Goal: Task Accomplishment & Management: Complete application form

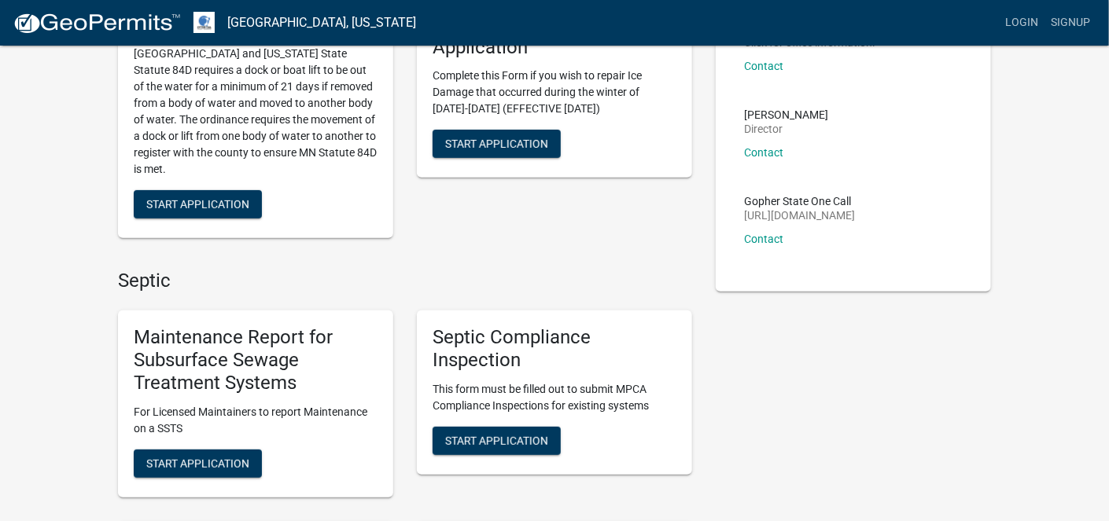
scroll to position [472, 0]
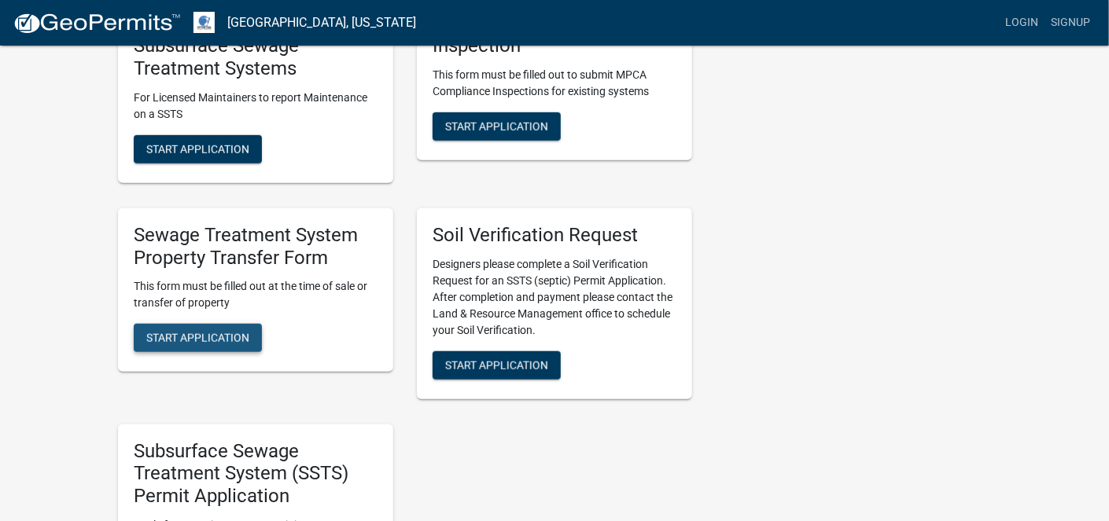
click at [195, 344] on span "Start Application" at bounding box center [197, 338] width 103 height 13
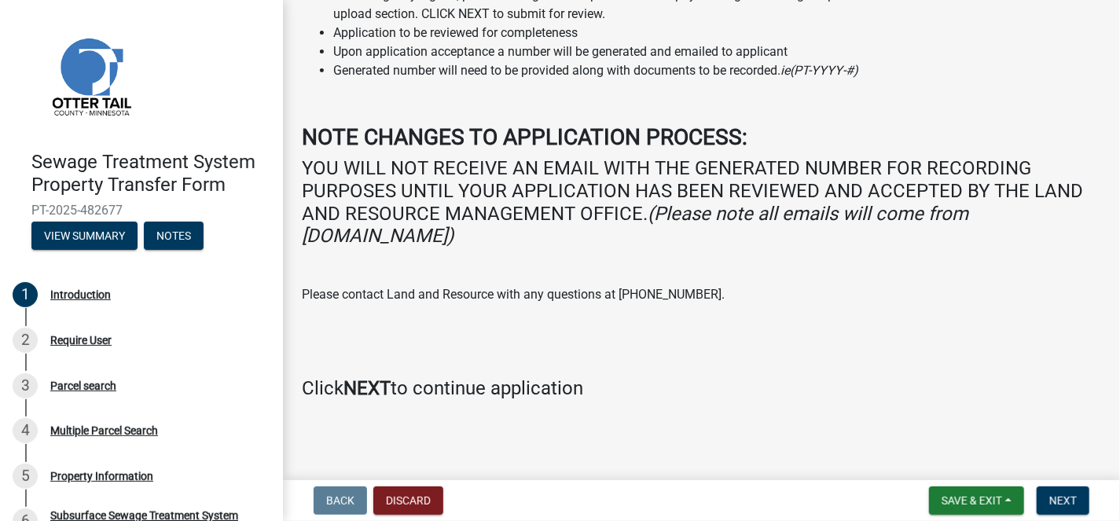
scroll to position [200, 0]
click at [1068, 501] on span "Next" at bounding box center [1064, 501] width 28 height 13
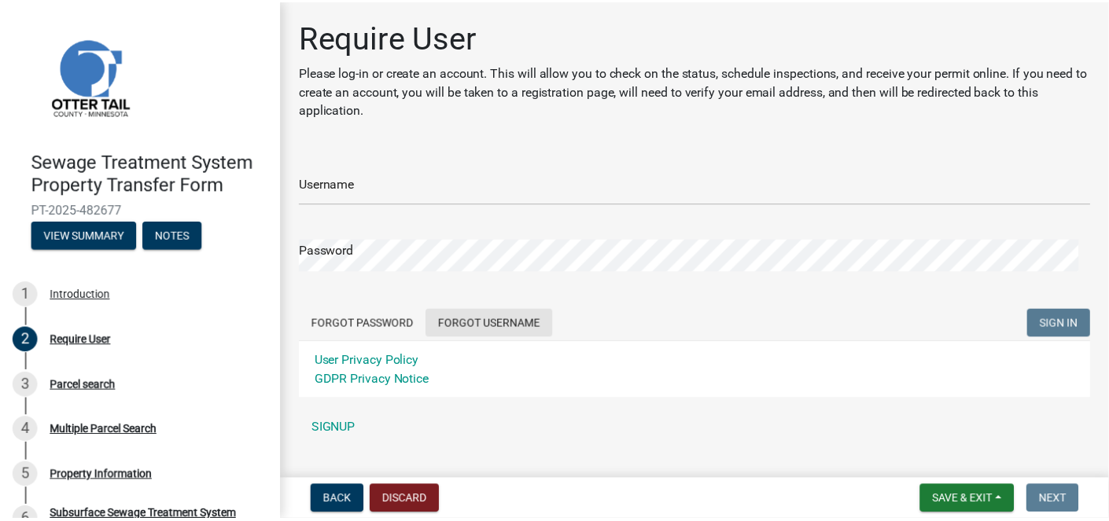
scroll to position [0, 0]
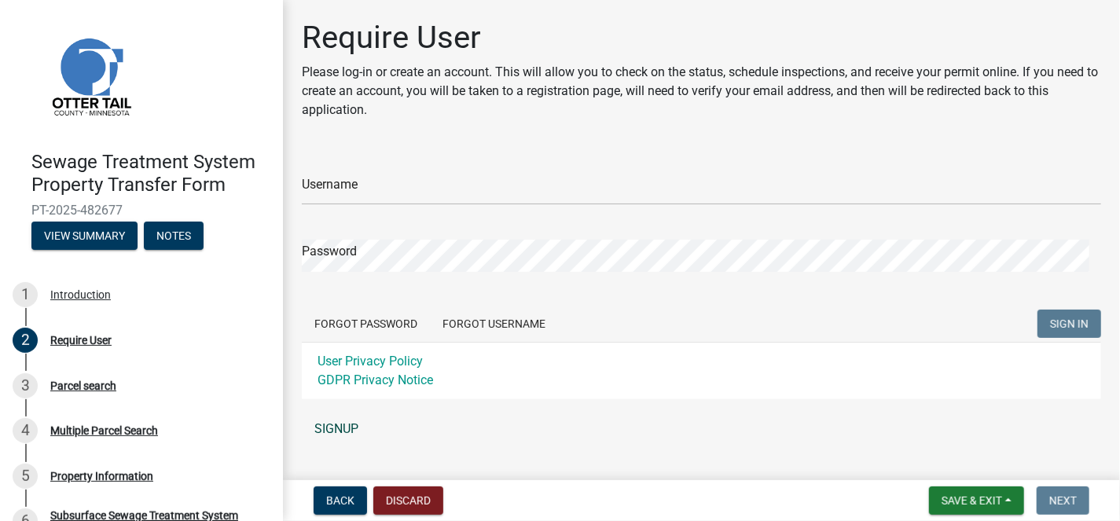
click at [325, 432] on link "SIGNUP" at bounding box center [702, 429] width 800 height 31
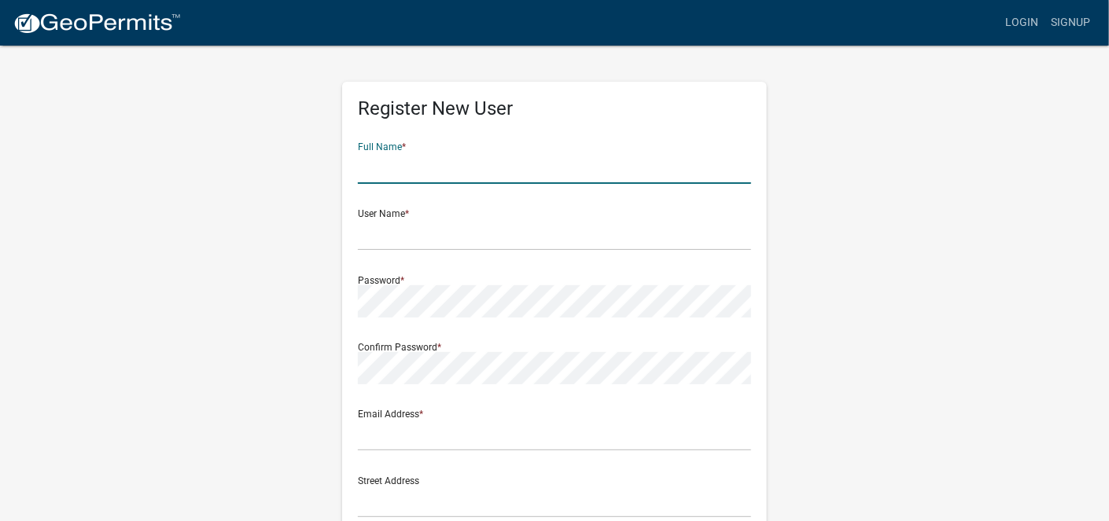
click at [445, 165] on input "text" at bounding box center [554, 168] width 393 height 32
type input "[PERSON_NAME]"
type input "[PERSON_NAME][DOMAIN_NAME][EMAIL_ADDRESS][PERSON_NAME][PERSON_NAME][DOMAIN_NAME]"
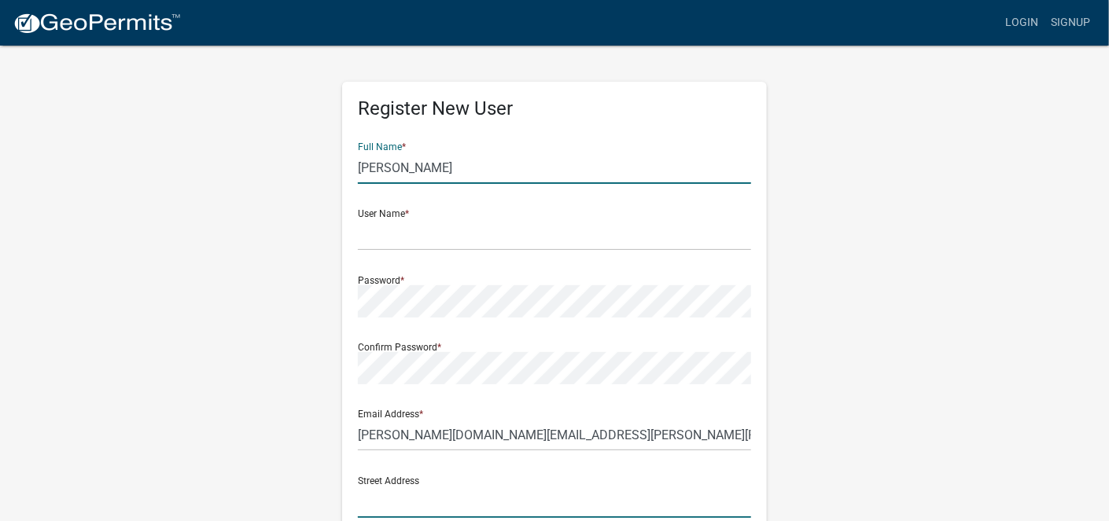
type input "[STREET_ADDRESS]"
type input "Mankato"
type input "MN"
type input "56001"
type input "5073860664"
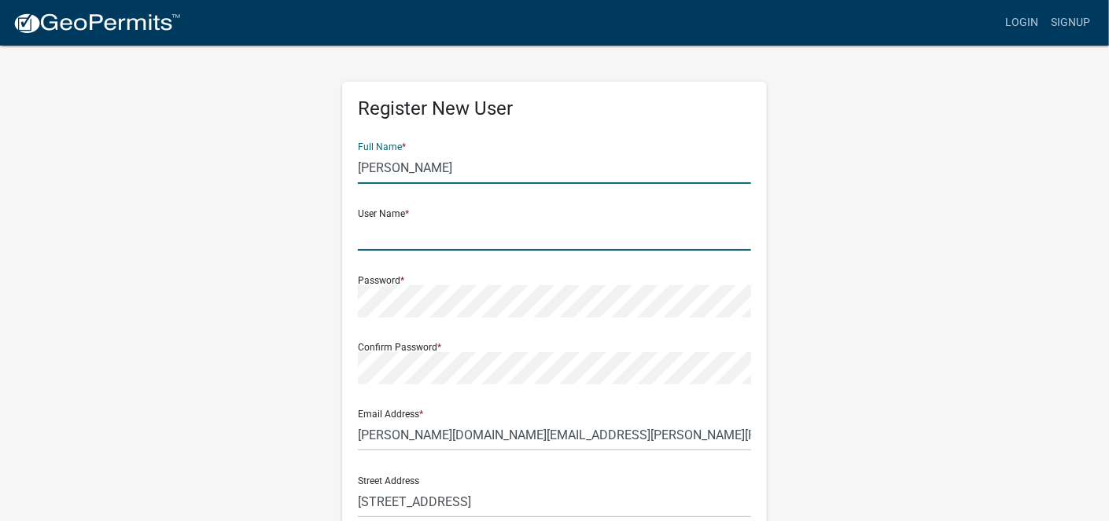
click at [427, 230] on input "text" at bounding box center [554, 235] width 393 height 32
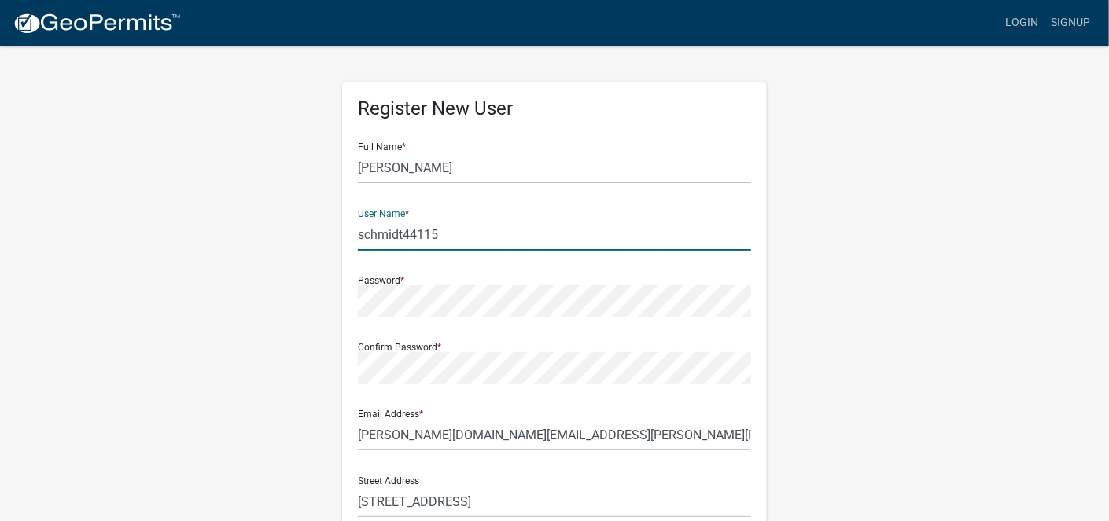
type input "schmidt44115"
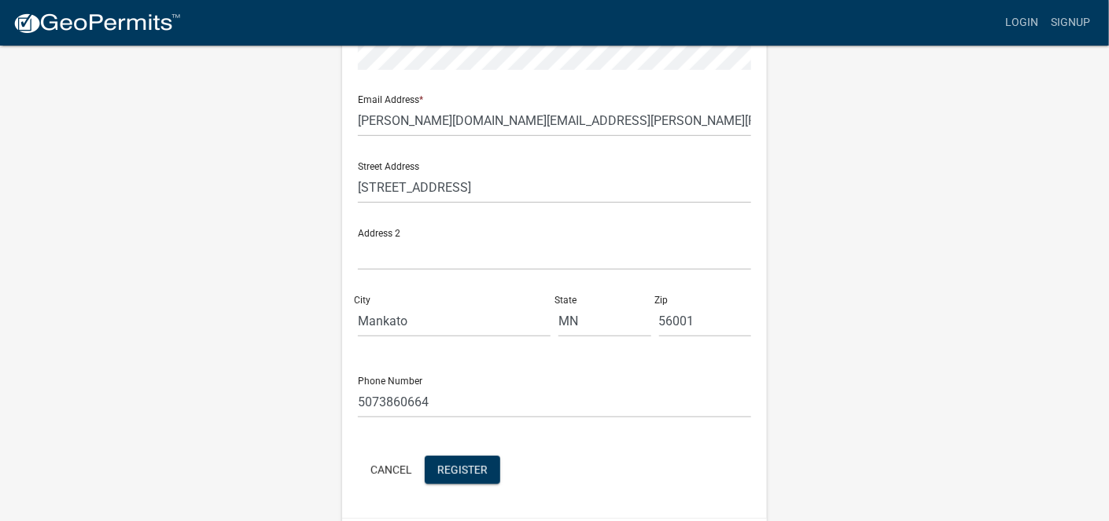
scroll to position [362, 0]
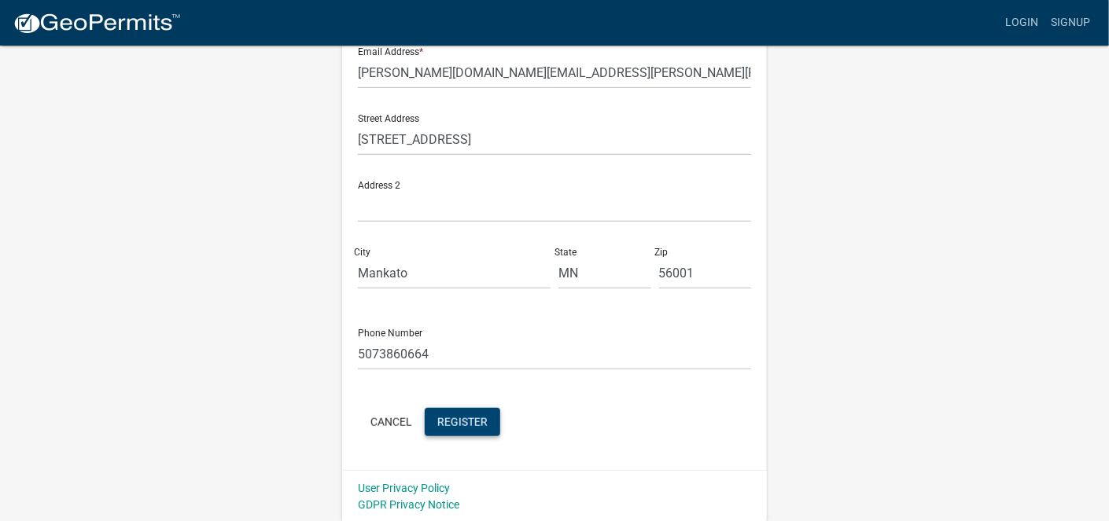
click at [469, 419] on span "Register" at bounding box center [462, 421] width 50 height 13
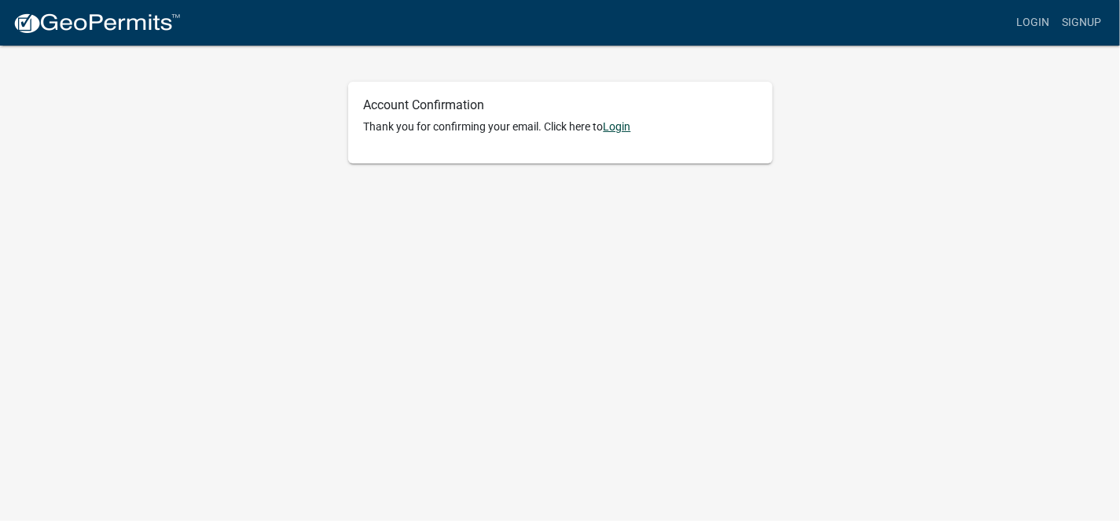
click at [626, 126] on link "Login" at bounding box center [618, 126] width 28 height 13
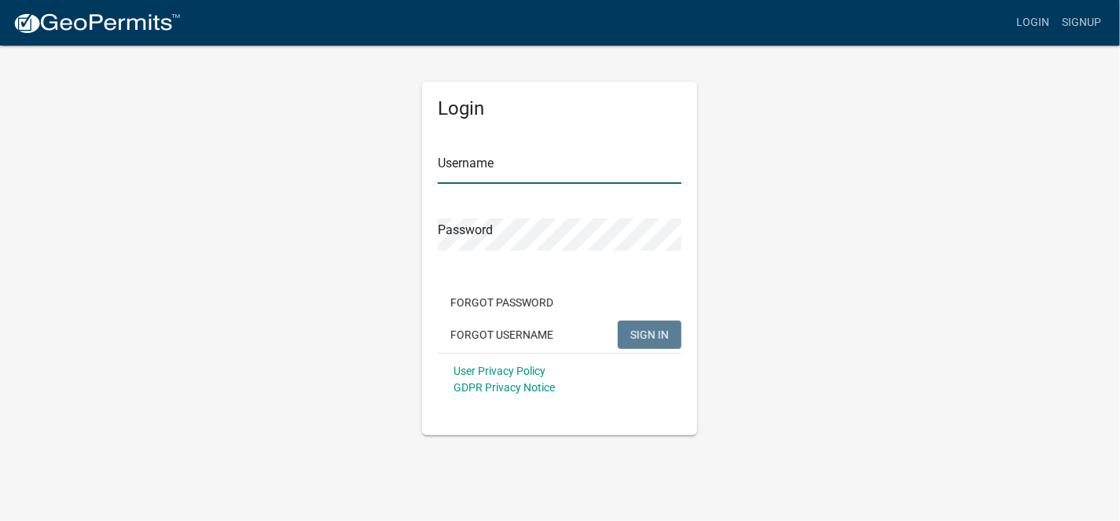
type input "schmidt44115"
click at [471, 172] on input "schmidt44115" at bounding box center [560, 168] width 244 height 32
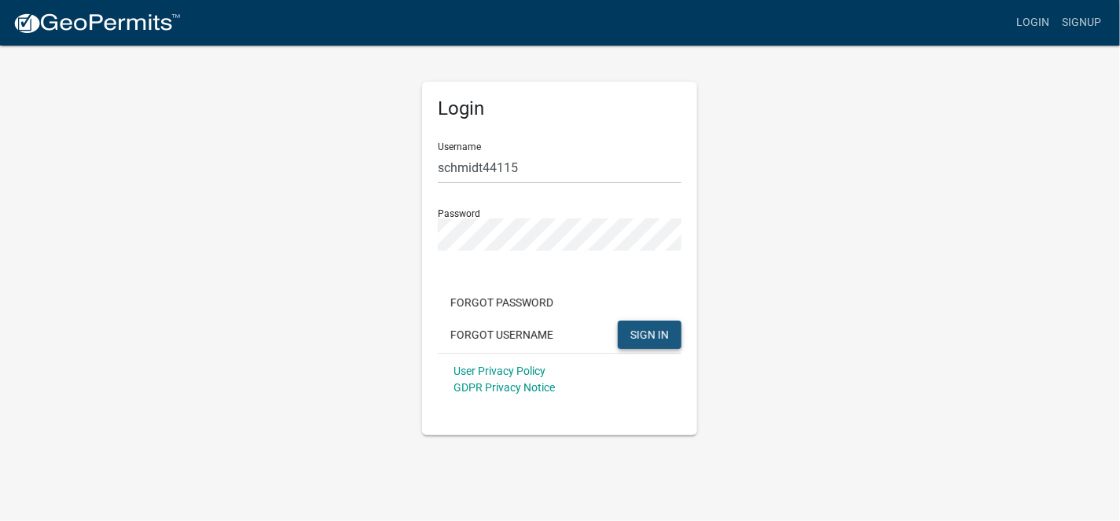
click at [632, 339] on span "SIGN IN" at bounding box center [650, 334] width 39 height 13
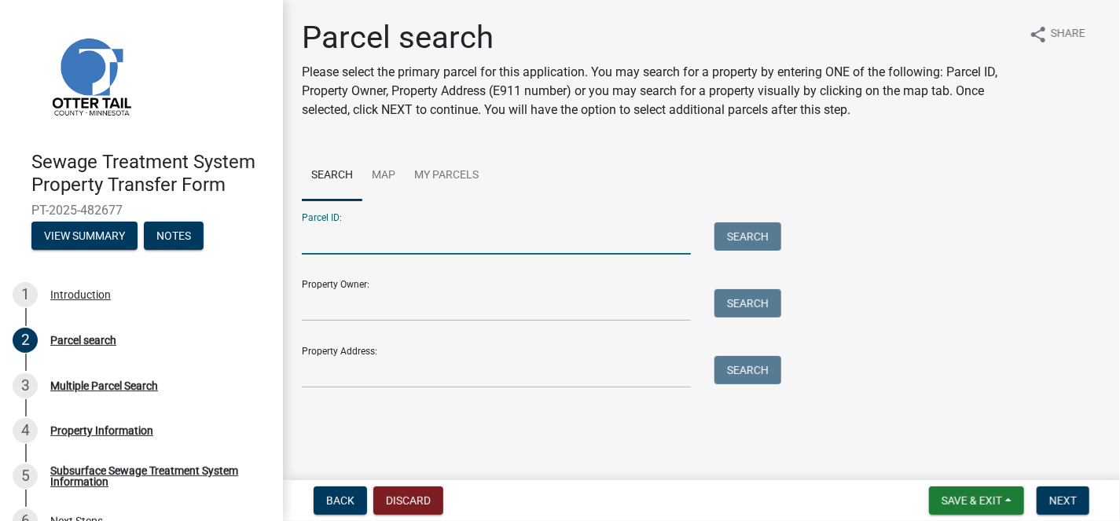
click at [331, 237] on input "Parcel ID:" at bounding box center [496, 239] width 389 height 32
click at [313, 230] on input "Parcel ID:" at bounding box center [496, 239] width 389 height 32
paste input "53000990846000"
type input "53000990846000"
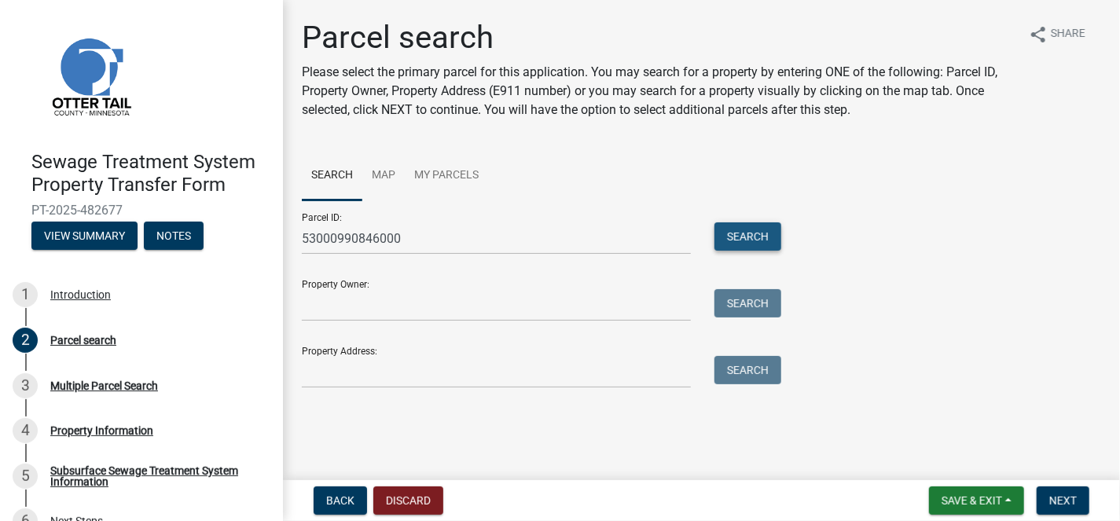
click at [755, 228] on button "Search" at bounding box center [748, 237] width 67 height 28
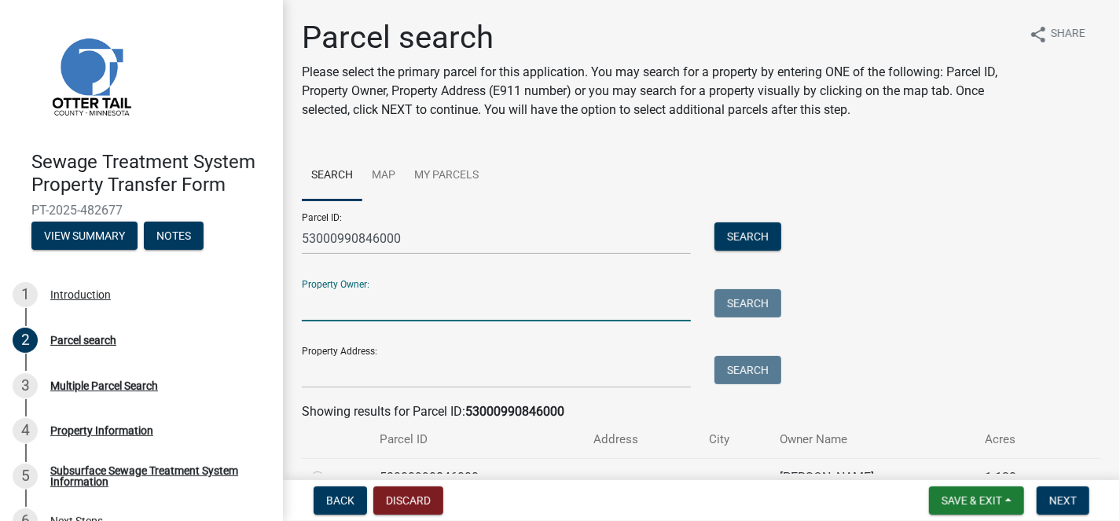
click at [377, 308] on input "Property Owner:" at bounding box center [496, 305] width 389 height 32
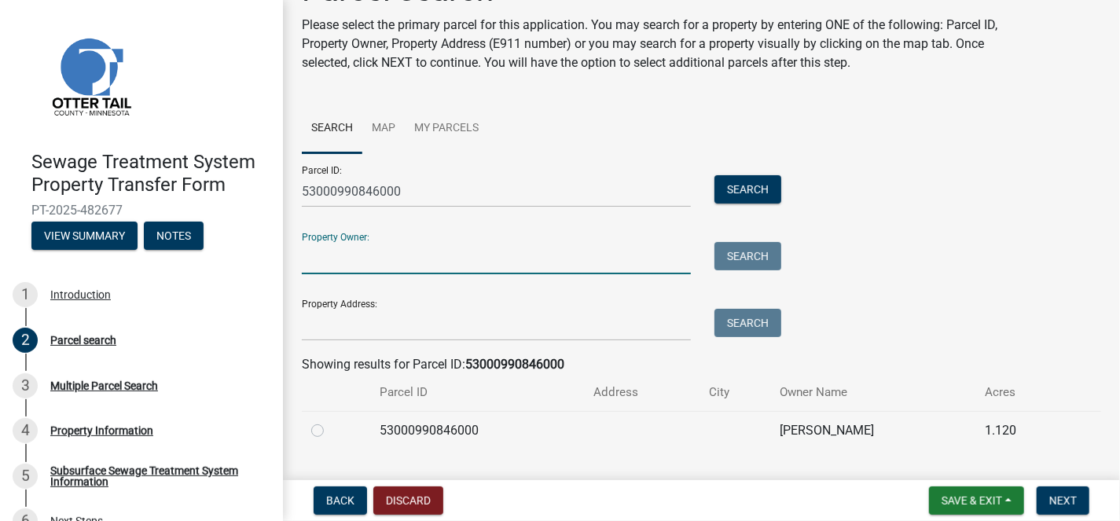
scroll to position [83, 0]
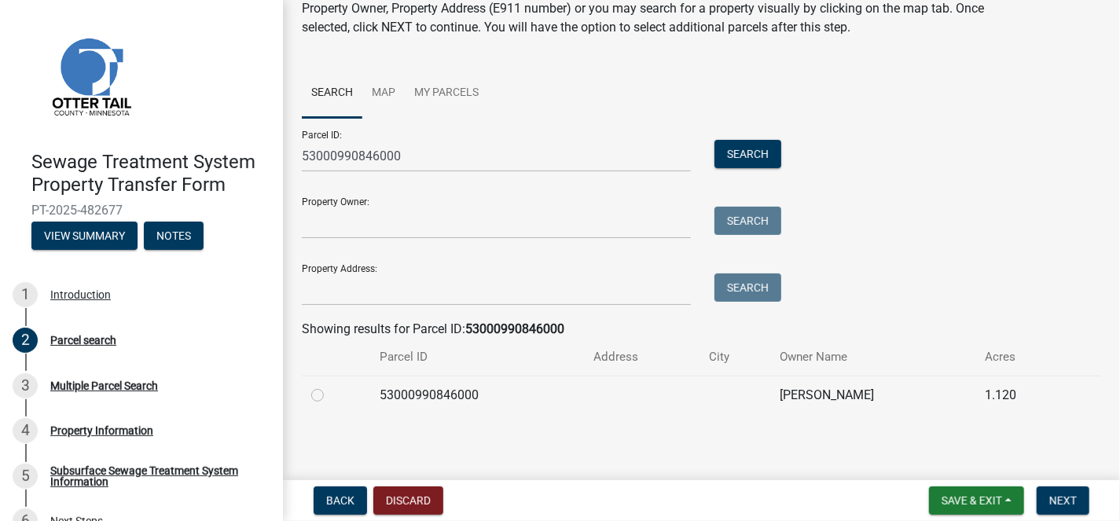
click at [330, 386] on label at bounding box center [330, 386] width 0 height 0
click at [330, 394] on input "radio" at bounding box center [335, 391] width 10 height 10
radio input "true"
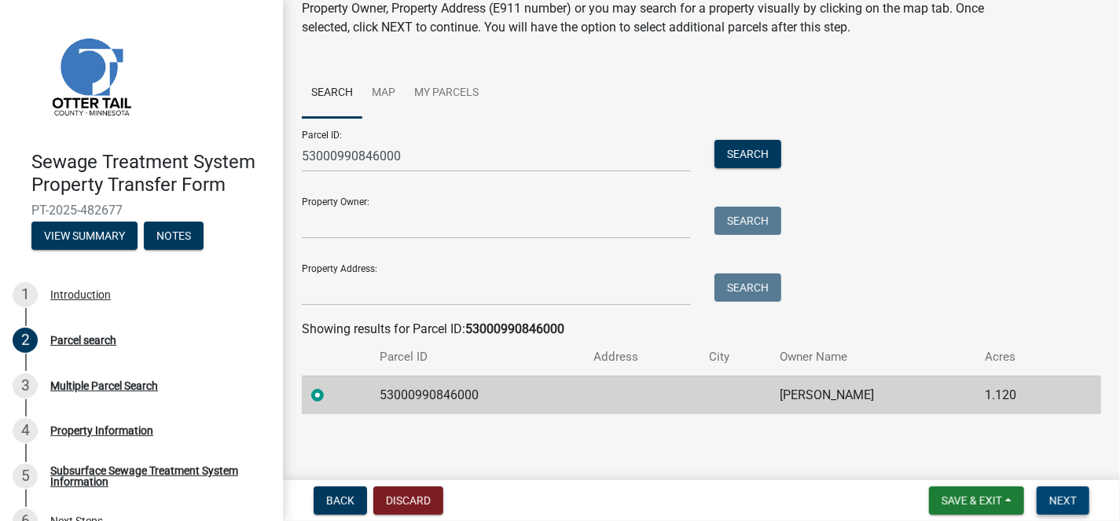
click at [1081, 501] on button "Next" at bounding box center [1063, 501] width 53 height 28
click at [1062, 495] on span "Next" at bounding box center [1064, 501] width 28 height 13
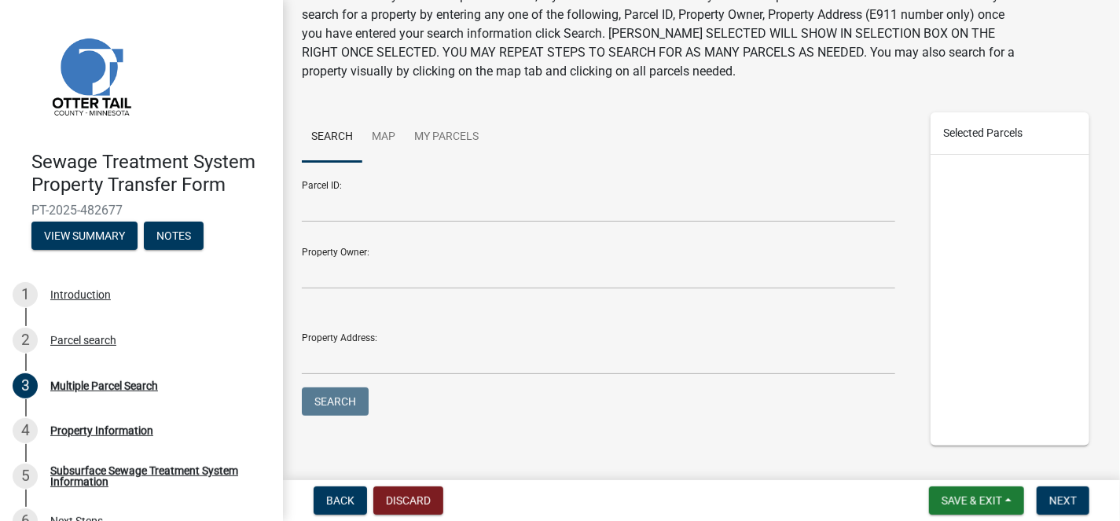
scroll to position [153, 0]
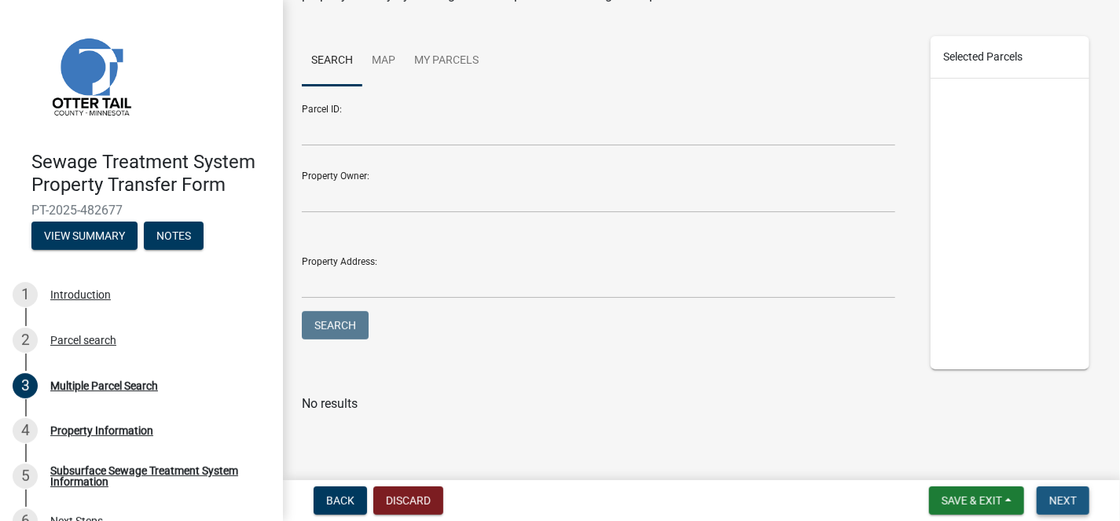
click at [1067, 504] on span "Next" at bounding box center [1064, 501] width 28 height 13
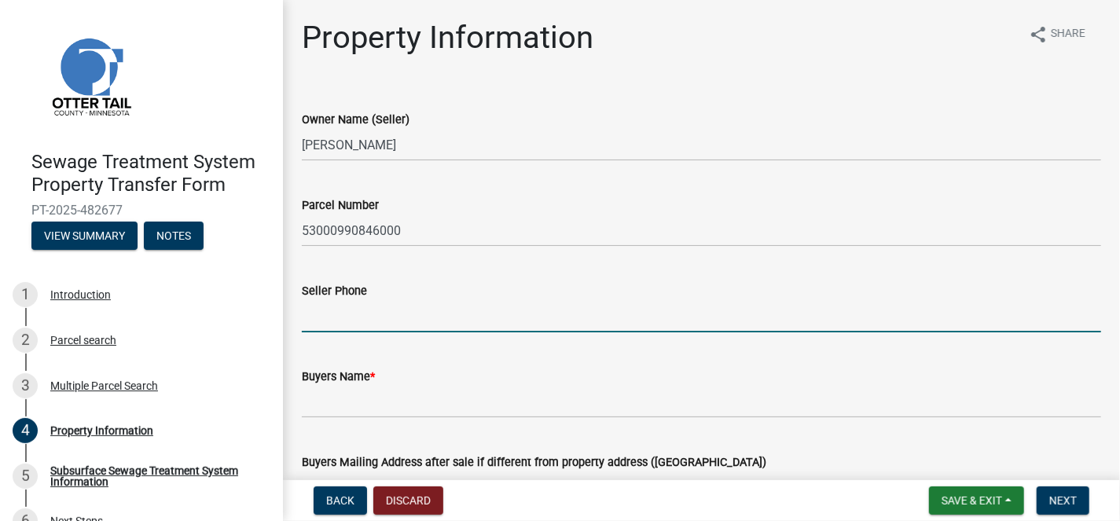
click at [462, 300] on input "Seller Phone" at bounding box center [702, 316] width 800 height 32
click at [359, 313] on input "Seller Phone" at bounding box center [702, 316] width 800 height 32
type input "218-371-1824"
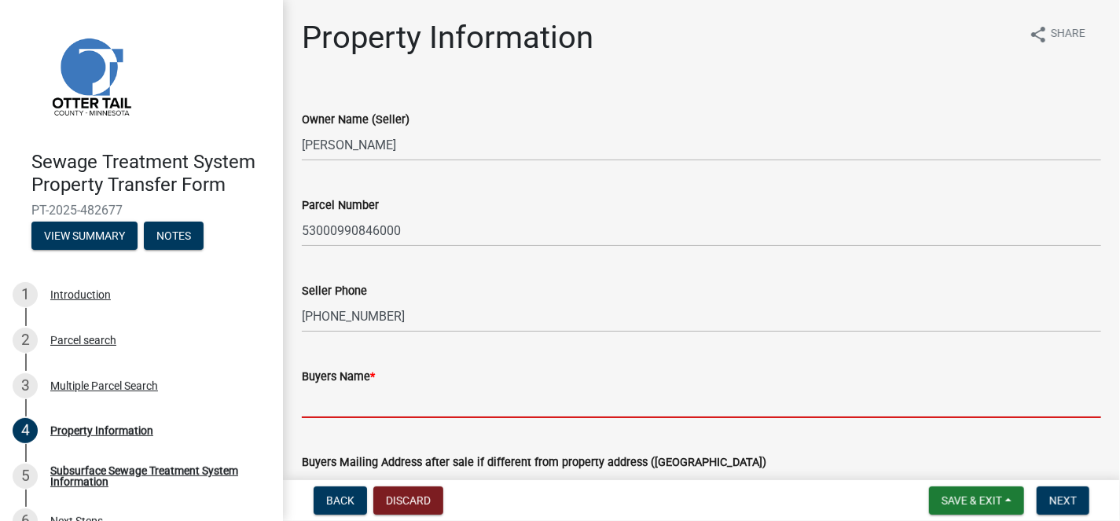
click at [376, 397] on input "Buyers Name *" at bounding box center [702, 402] width 800 height 32
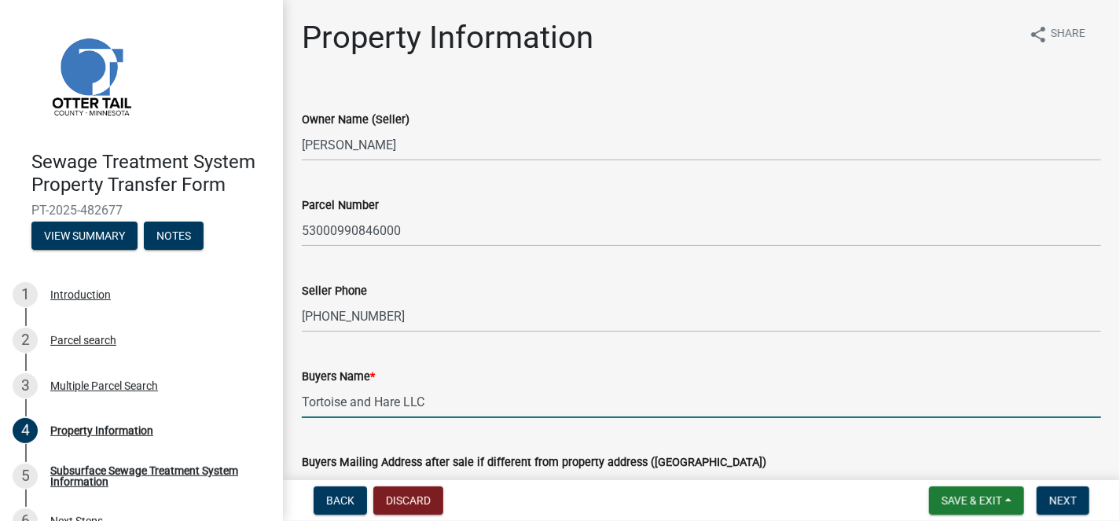
scroll to position [236, 0]
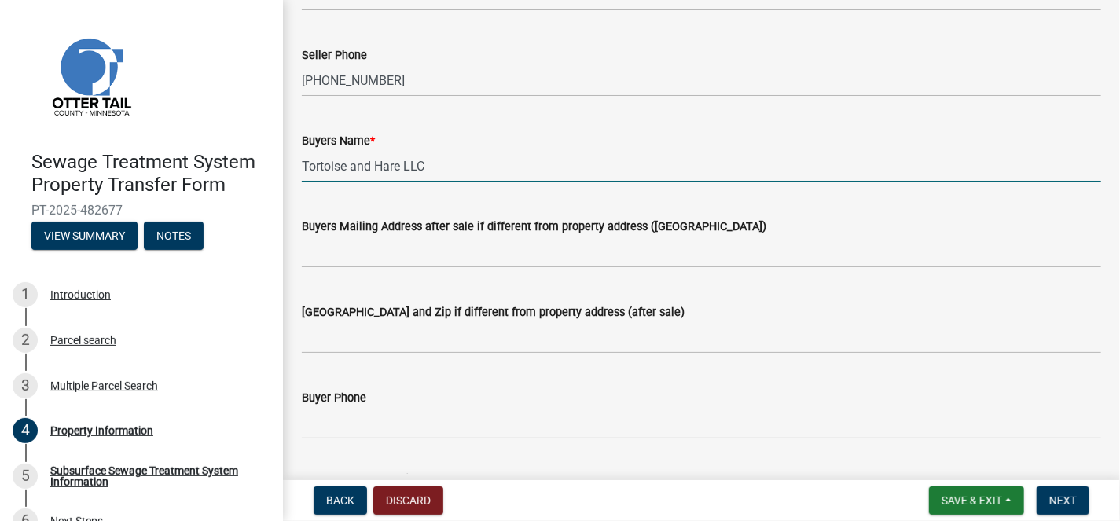
type input "Tortoise and Hare LLC"
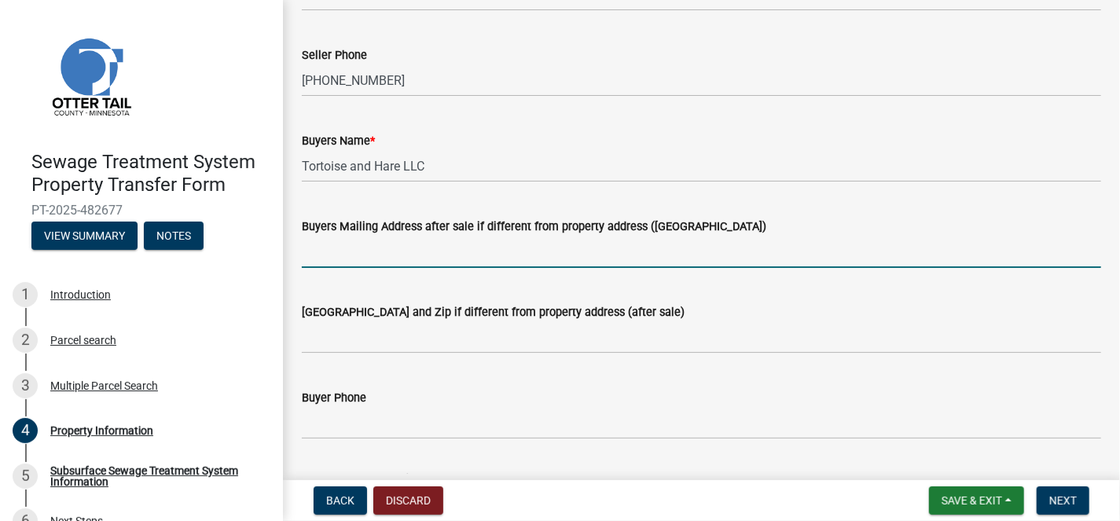
click at [350, 253] on input "Buyers Mailing Address after sale if different from property address (E911 numb…" at bounding box center [702, 252] width 800 height 32
type input "1067 S Hover Street #648"
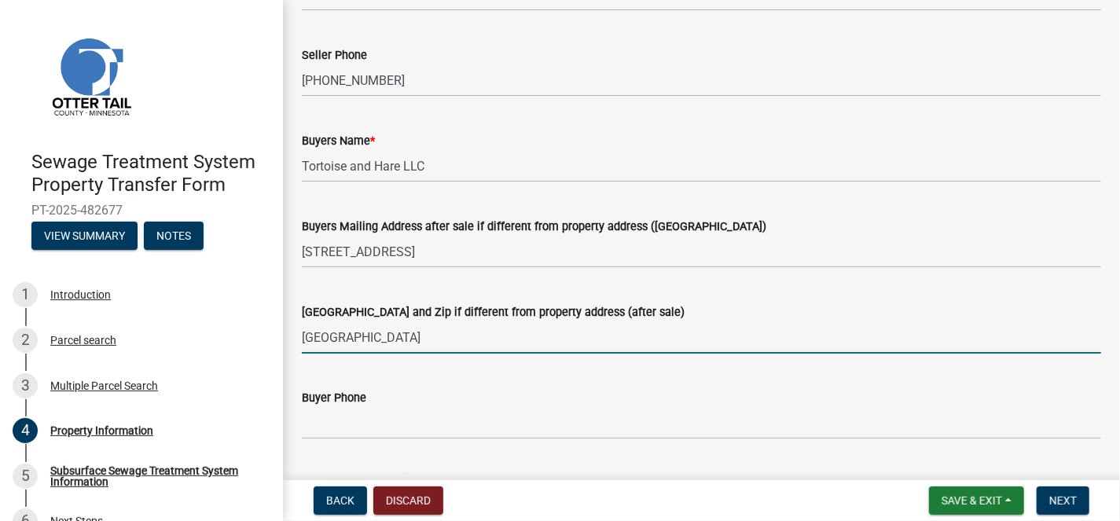
type input "Longmont, CO 80501"
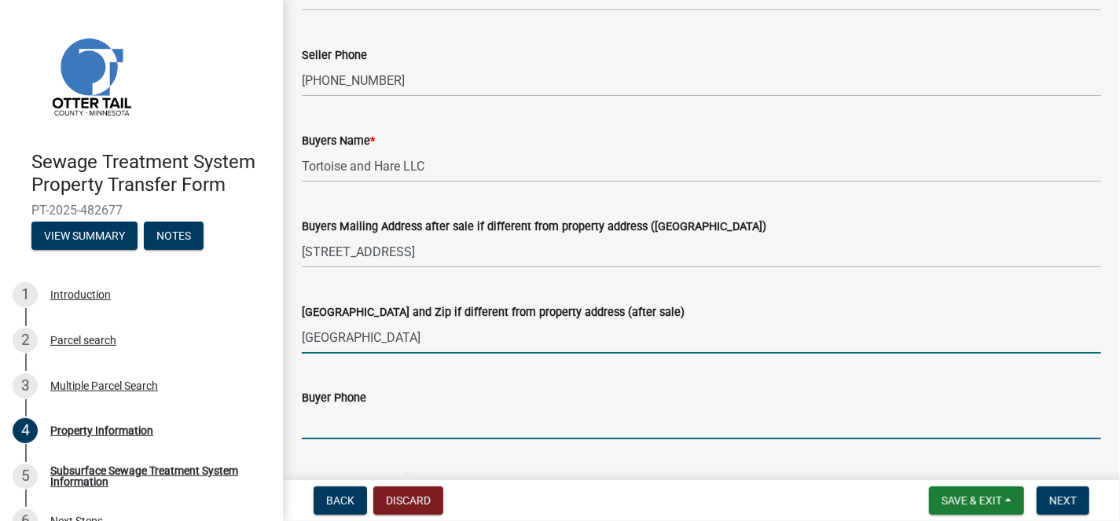
click at [352, 418] on input "Buyer Phone" at bounding box center [702, 423] width 800 height 32
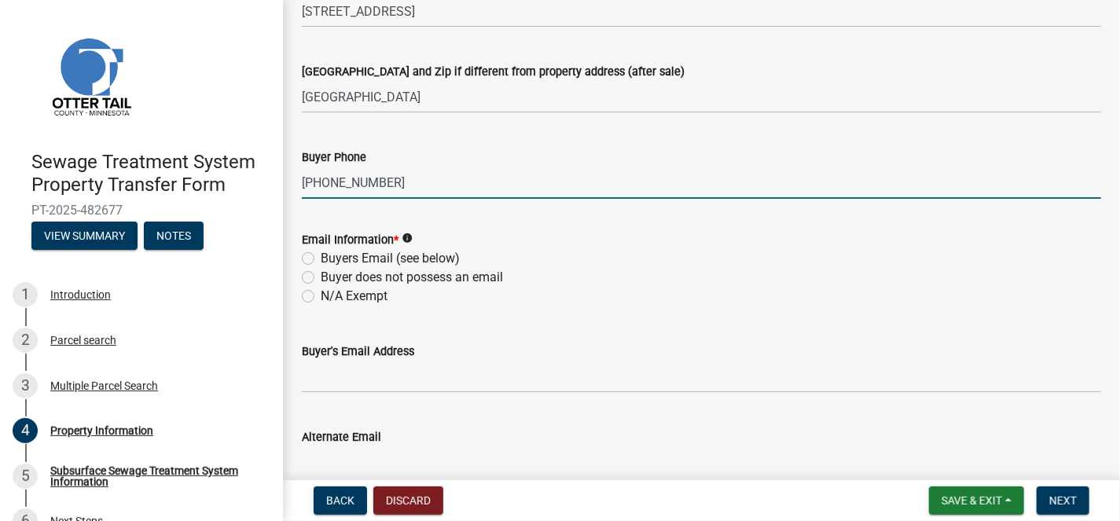
scroll to position [550, 0]
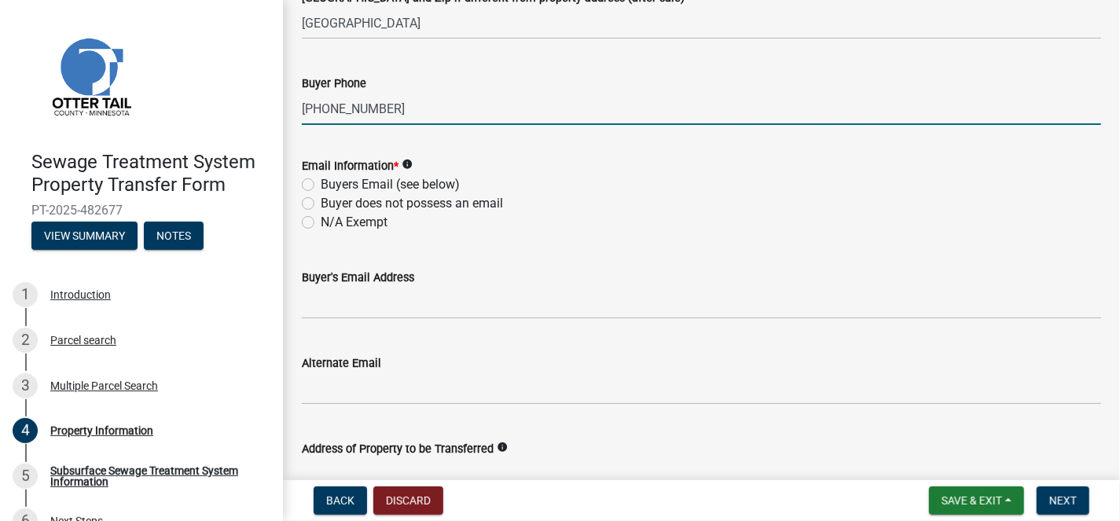
type input "720-371-1824"
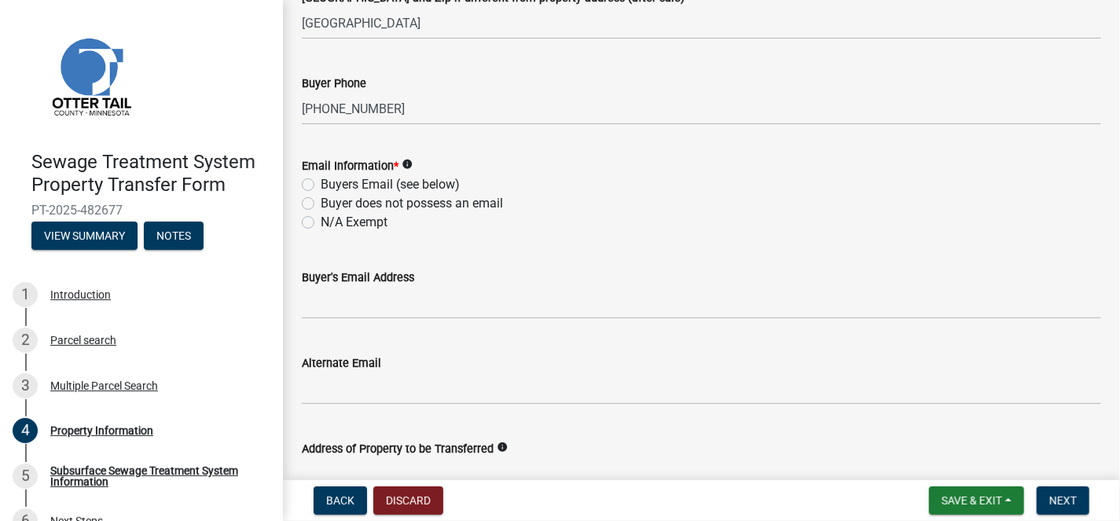
click at [321, 182] on label "Buyers Email (see below)" at bounding box center [390, 184] width 139 height 19
click at [321, 182] on input "Buyers Email (see below)" at bounding box center [326, 180] width 10 height 10
radio input "true"
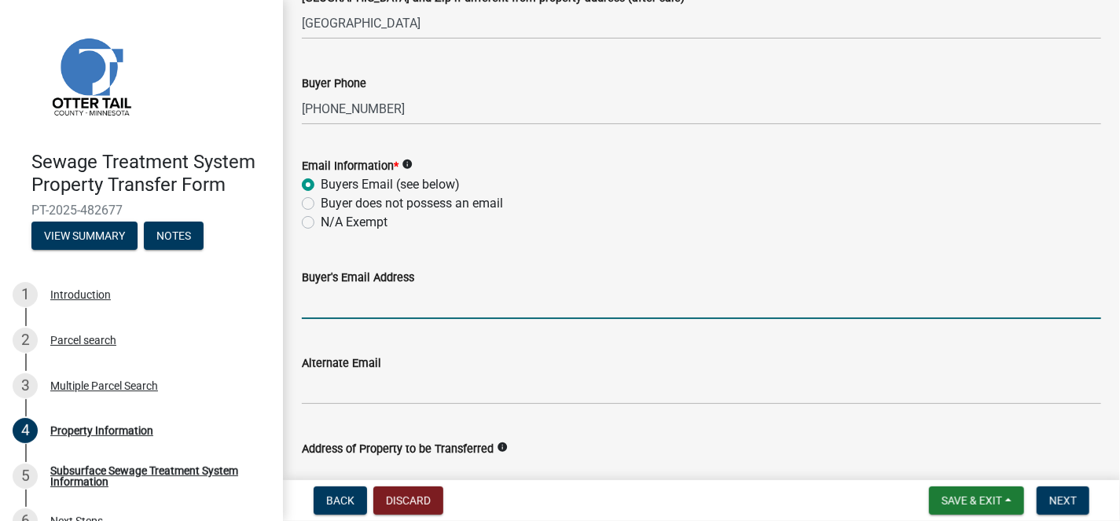
click at [396, 296] on input "Buyer's Email Address" at bounding box center [702, 303] width 800 height 32
click at [359, 303] on input "Buyer's Email Address" at bounding box center [702, 303] width 800 height 32
paste input "s@yourplacetoland.com"
click at [302, 302] on input "s@yourplacetoland.com" at bounding box center [702, 303] width 800 height 32
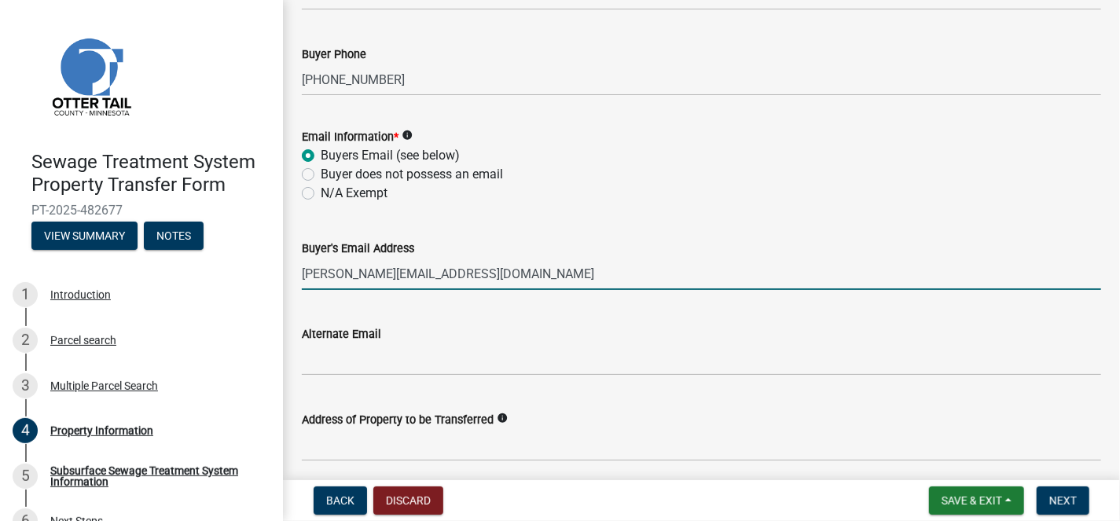
scroll to position [629, 0]
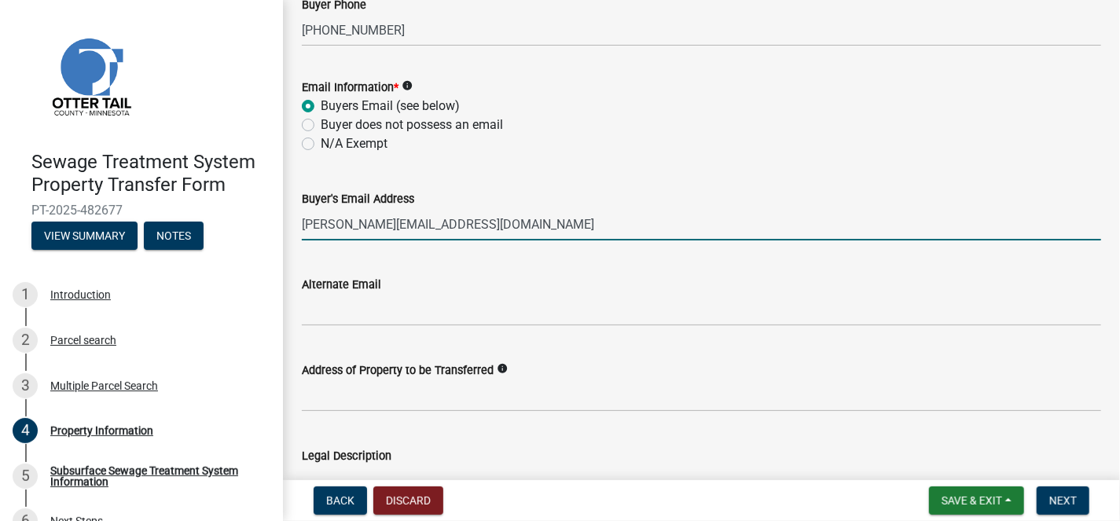
type input "james@yourplacetoland.com"
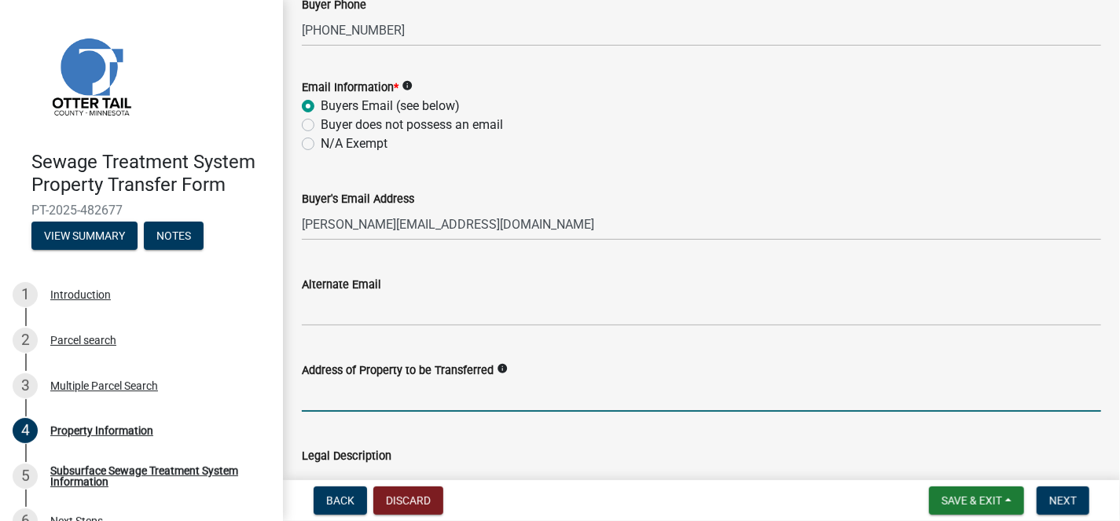
click at [337, 397] on input "Address of Property to be Transferred" at bounding box center [702, 396] width 800 height 32
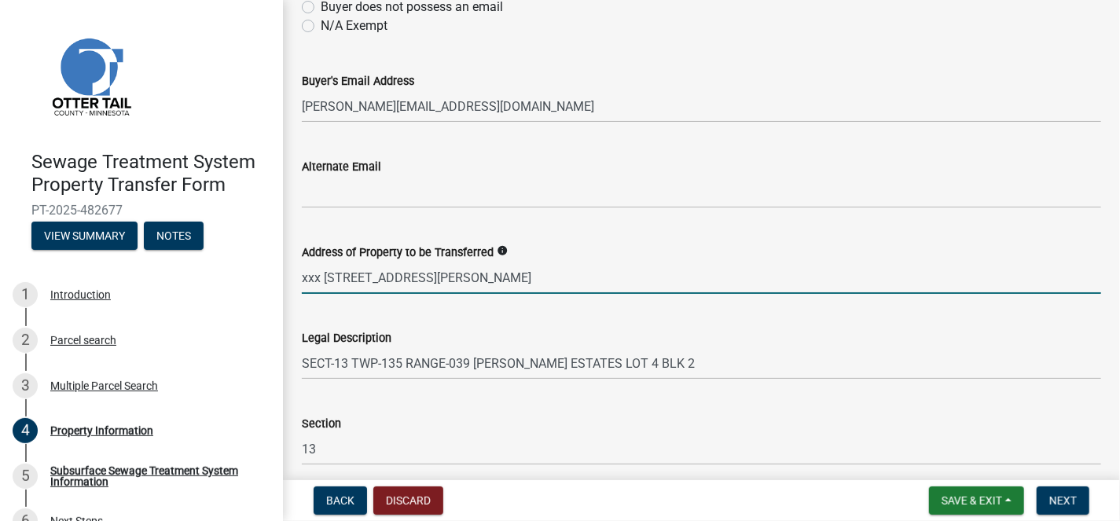
scroll to position [865, 0]
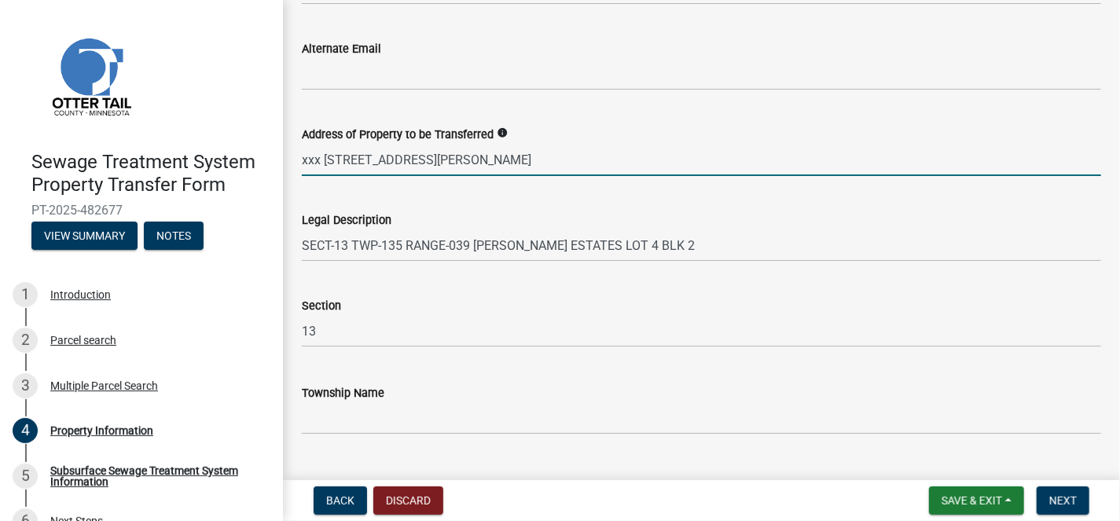
type input "xxx 377th Street, Perham, MN 56573"
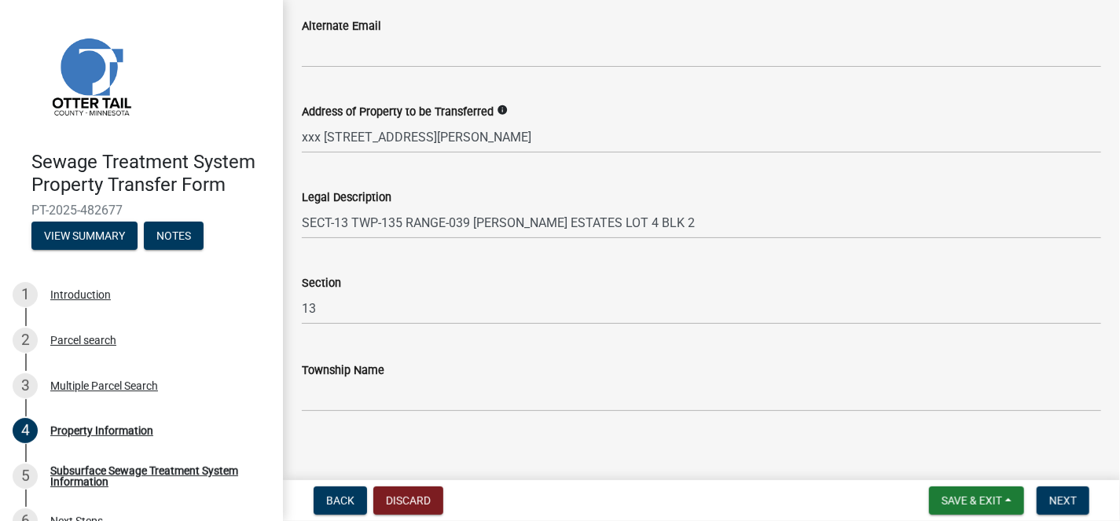
scroll to position [899, 0]
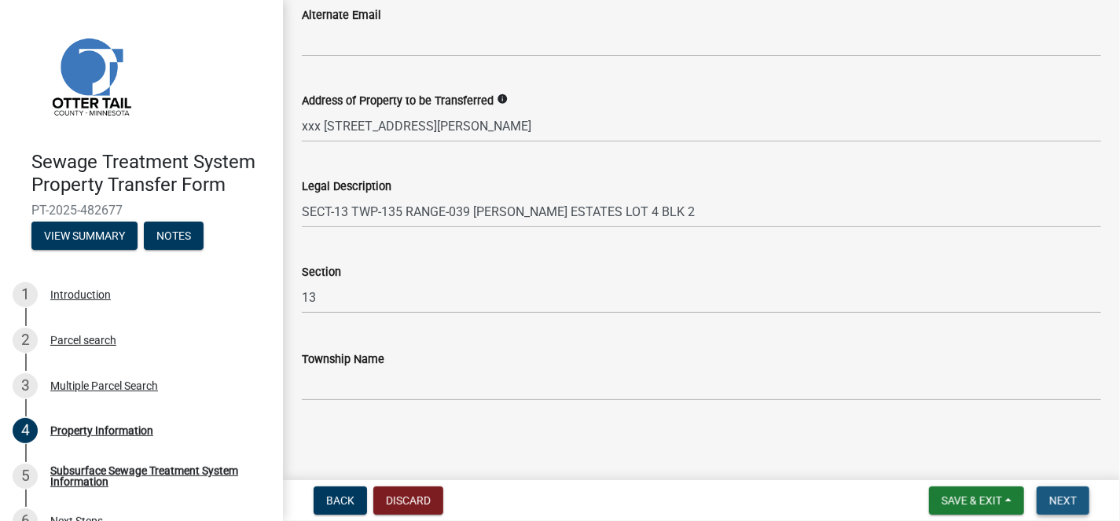
click at [1065, 495] on span "Next" at bounding box center [1064, 501] width 28 height 13
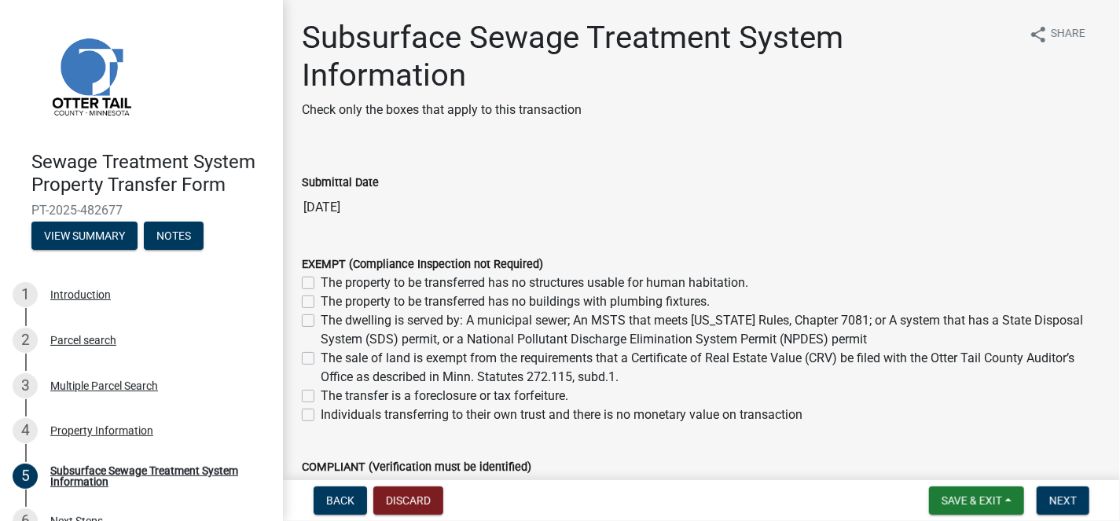
click at [321, 283] on label "The property to be transferred has no structures usable for human habitation." at bounding box center [535, 283] width 428 height 19
click at [321, 283] on input "The property to be transferred has no structures usable for human habitation." at bounding box center [326, 279] width 10 height 10
checkbox input "true"
checkbox input "false"
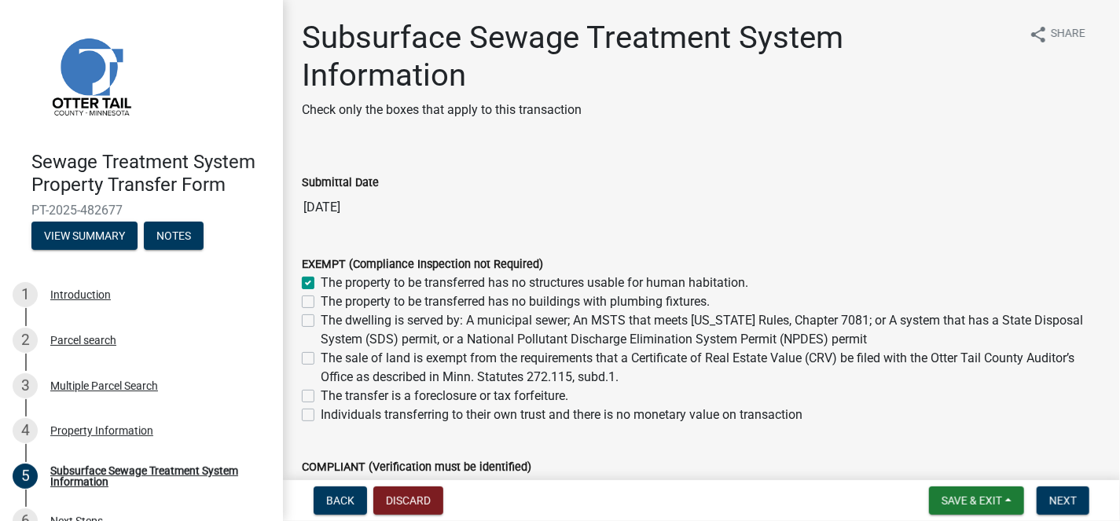
checkbox input "false"
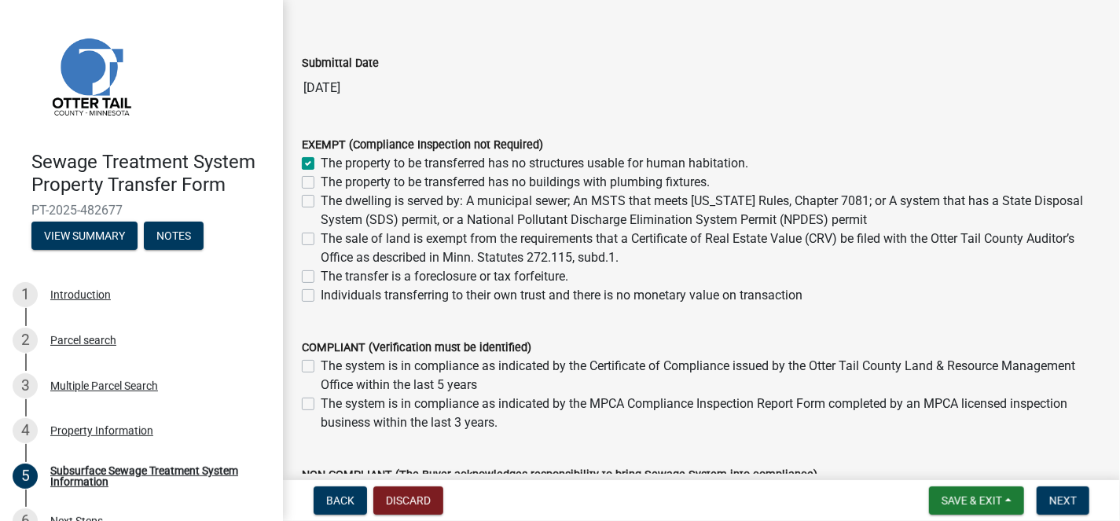
scroll to position [79, 0]
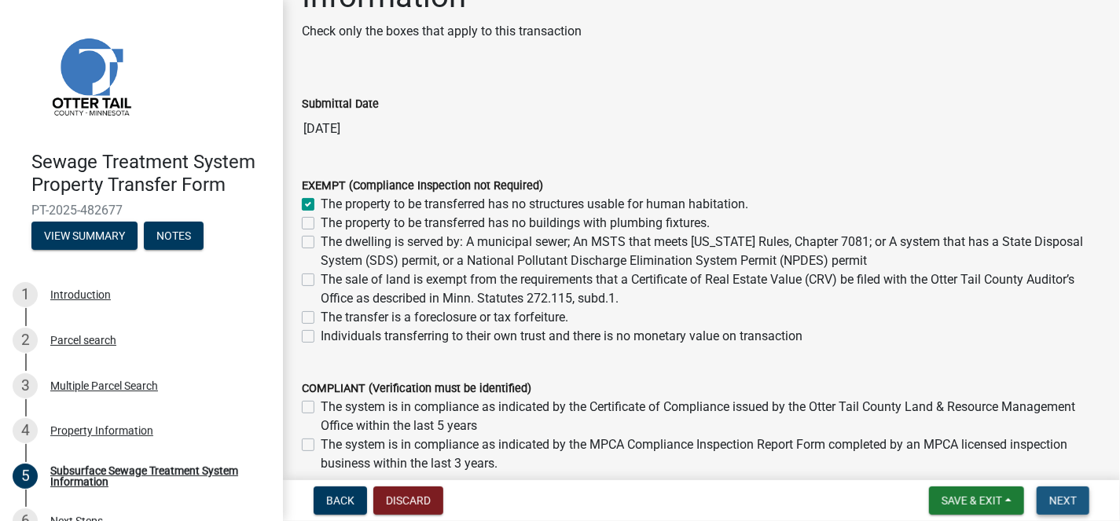
click at [1070, 501] on span "Next" at bounding box center [1064, 501] width 28 height 13
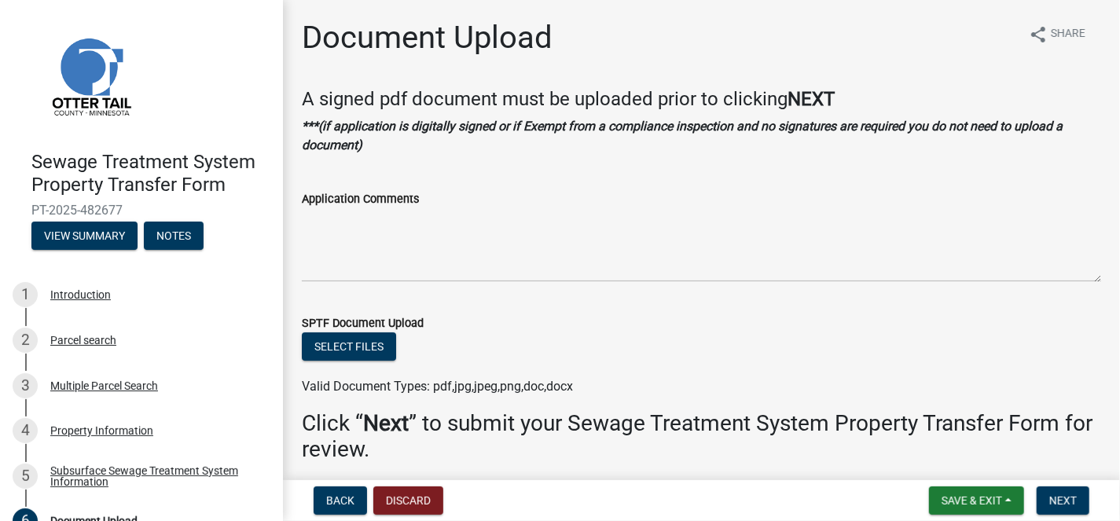
scroll to position [62, 0]
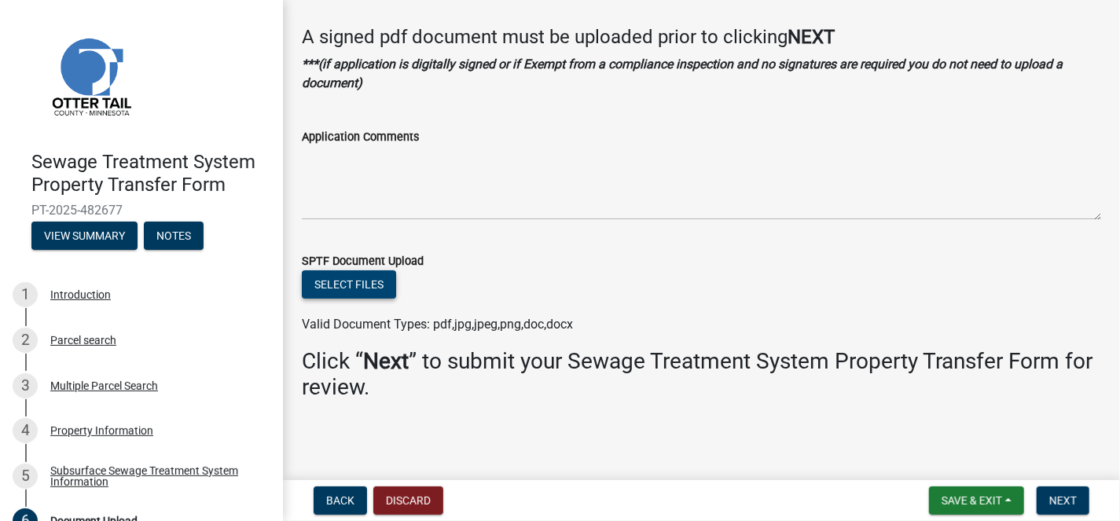
click at [348, 285] on button "Select files" at bounding box center [349, 284] width 94 height 28
click at [329, 497] on span "Back" at bounding box center [340, 501] width 28 height 13
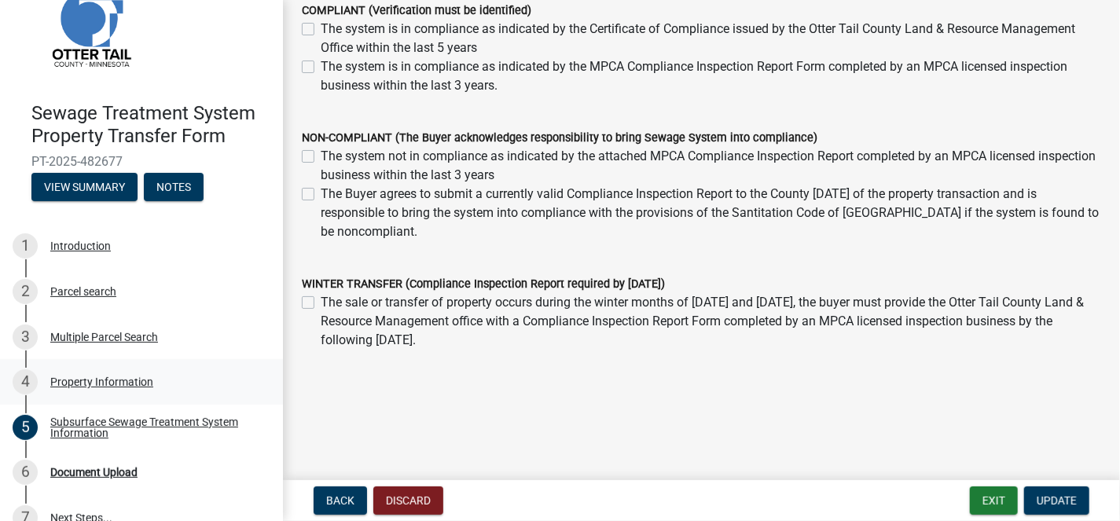
scroll to position [74, 0]
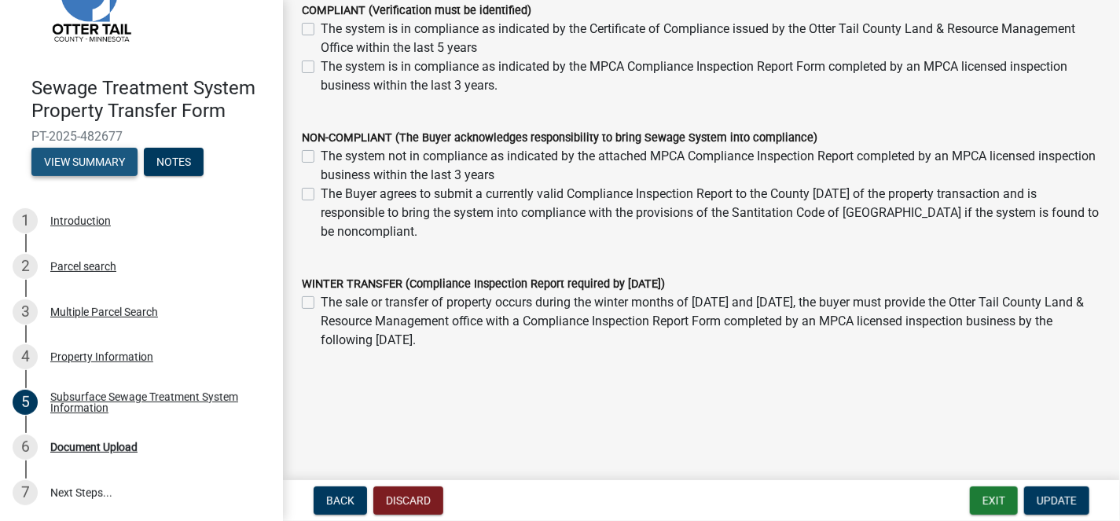
click at [101, 158] on button "View Summary" at bounding box center [84, 162] width 106 height 28
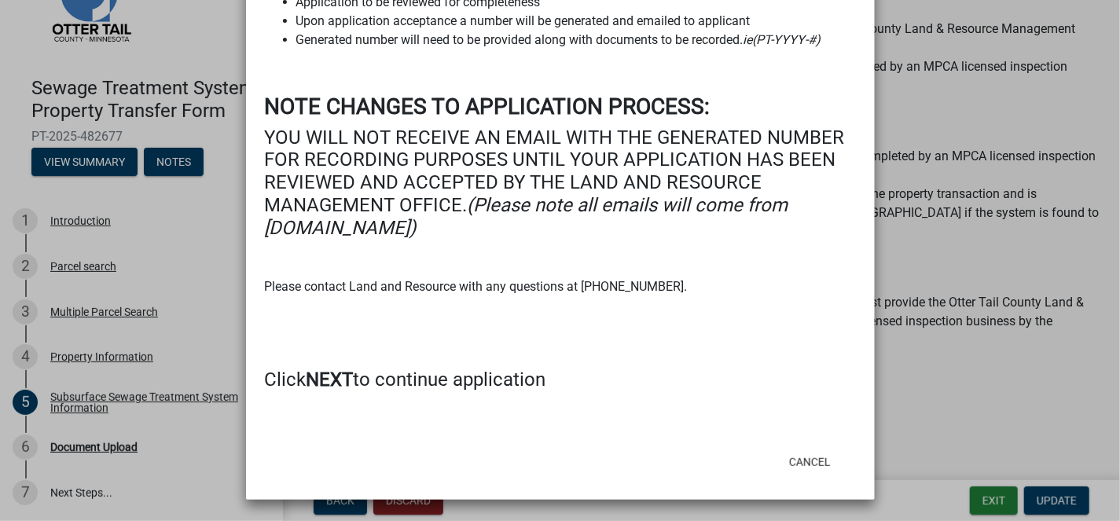
scroll to position [0, 0]
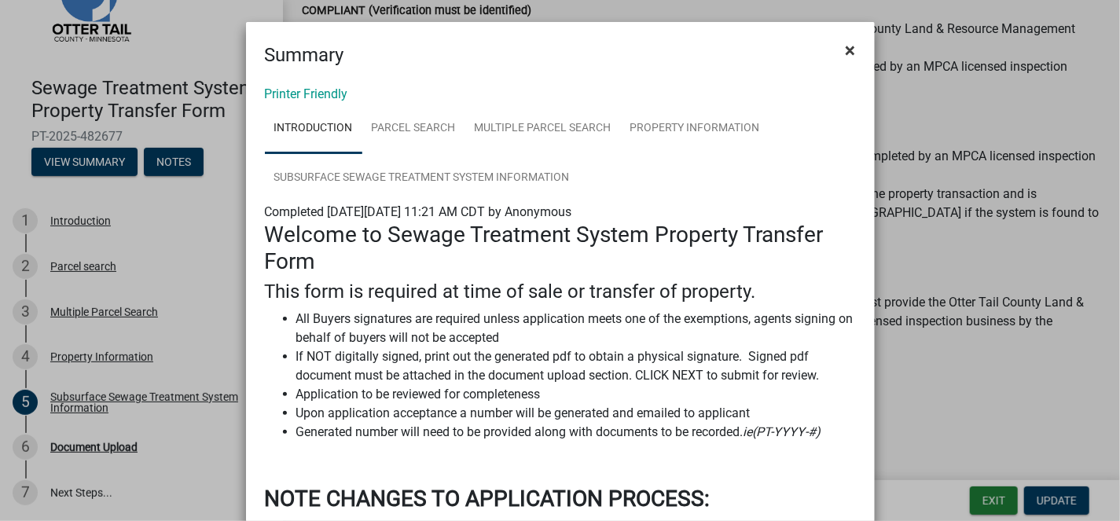
click at [850, 47] on button "×" at bounding box center [850, 50] width 35 height 44
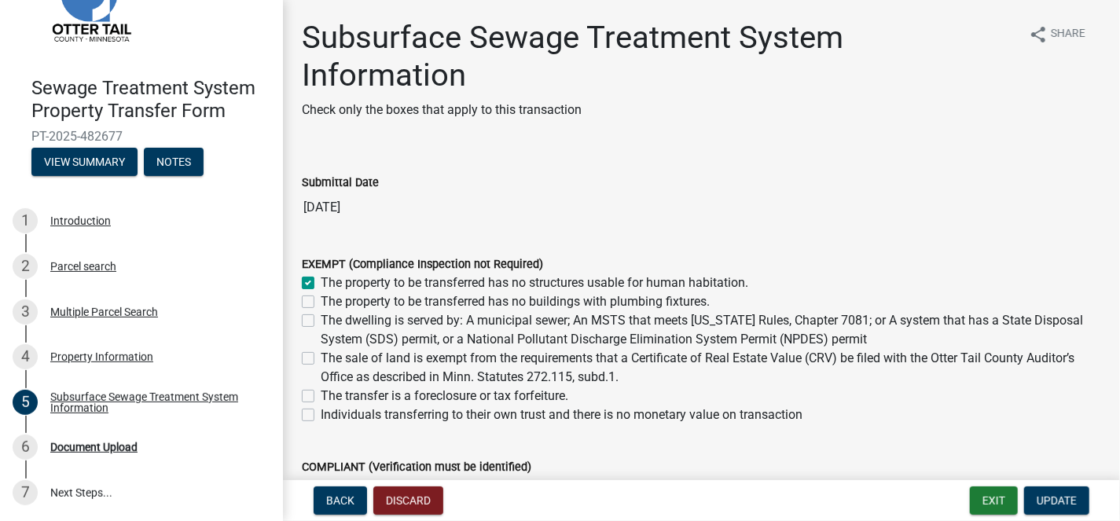
click at [730, 37] on h1 "Subsurface Sewage Treatment System Information" at bounding box center [658, 56] width 712 height 75
click at [321, 301] on label "The property to be transferred has no buildings with plumbing fixtures." at bounding box center [515, 301] width 389 height 19
click at [321, 301] on input "The property to be transferred has no buildings with plumbing fixtures." at bounding box center [326, 297] width 10 height 10
checkbox input "true"
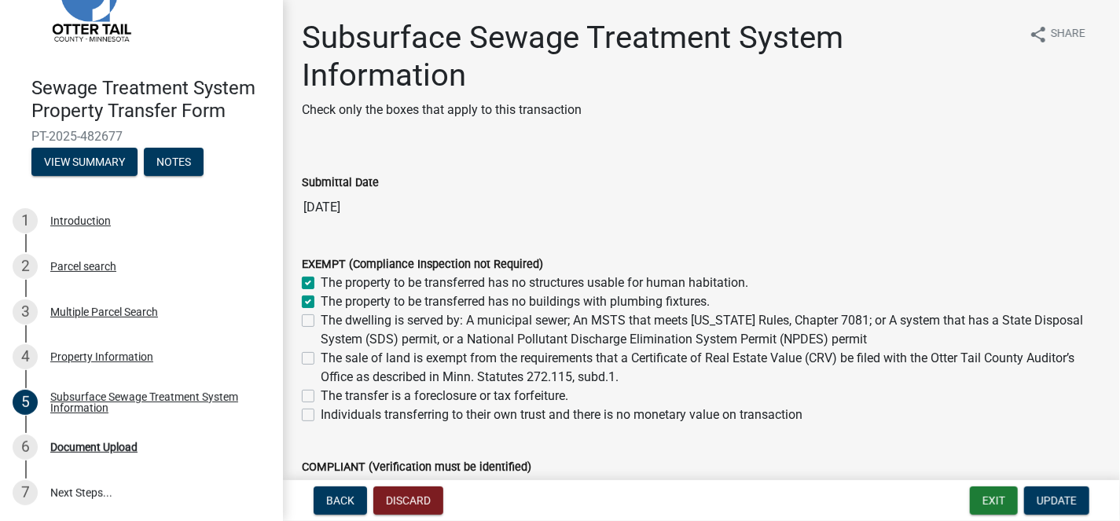
checkbox input "true"
checkbox input "false"
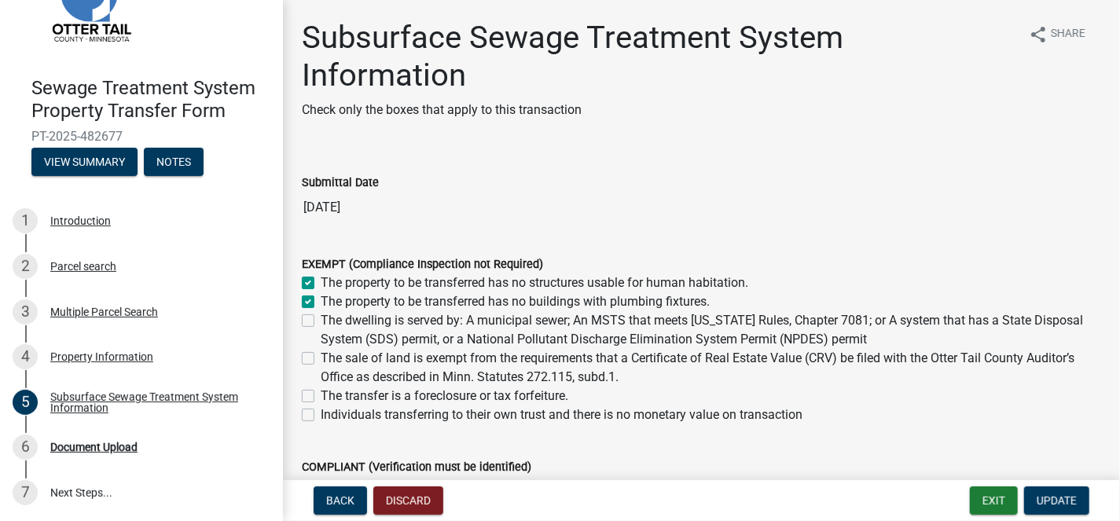
click at [321, 300] on label "The property to be transferred has no buildings with plumbing fixtures." at bounding box center [515, 301] width 389 height 19
click at [321, 300] on input "The property to be transferred has no buildings with plumbing fixtures." at bounding box center [326, 297] width 10 height 10
checkbox input "false"
checkbox input "true"
checkbox input "false"
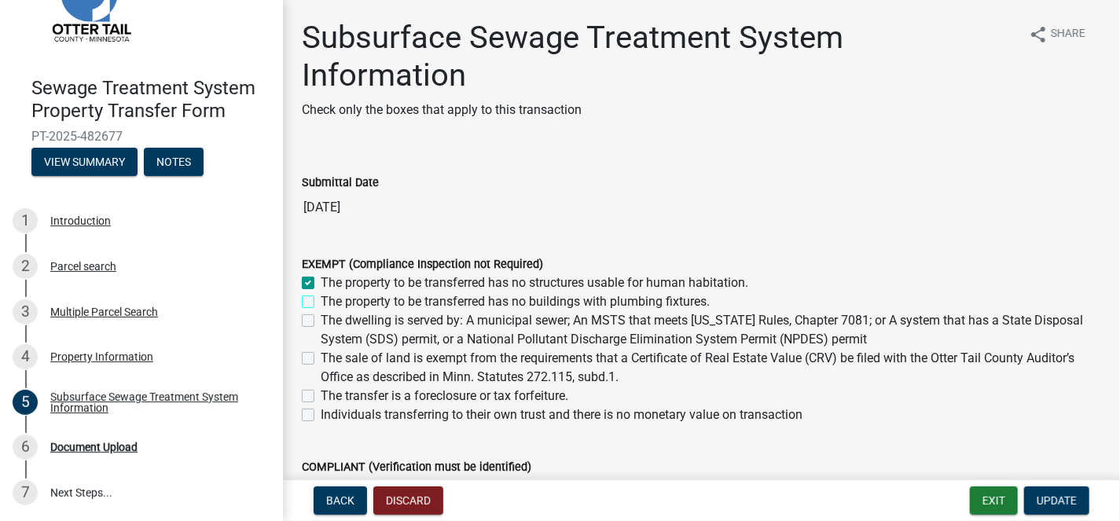
checkbox input "false"
click at [321, 300] on label "The property to be transferred has no buildings with plumbing fixtures." at bounding box center [515, 301] width 389 height 19
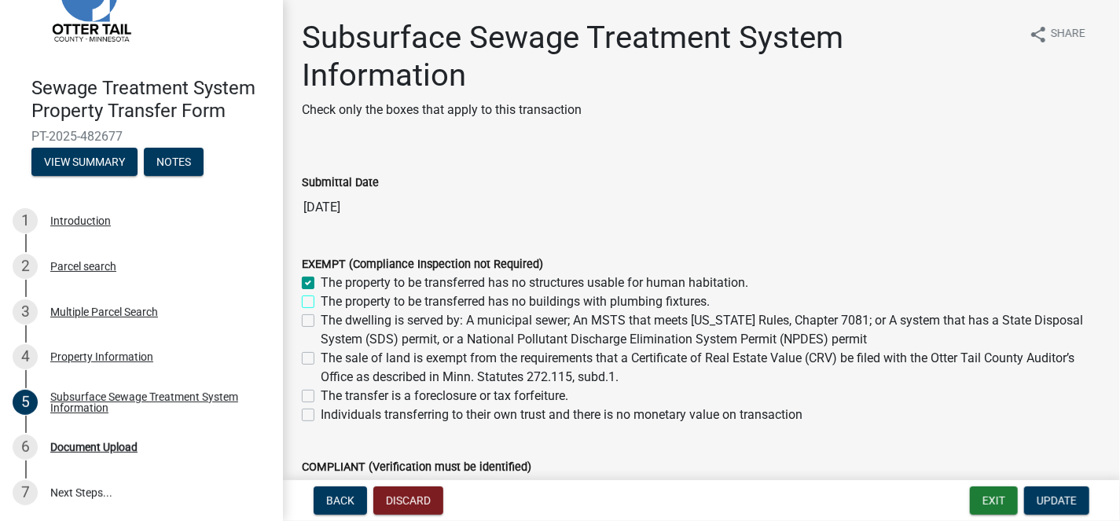
click at [321, 300] on input "The property to be transferred has no buildings with plumbing fixtures." at bounding box center [326, 297] width 10 height 10
checkbox input "true"
checkbox input "false"
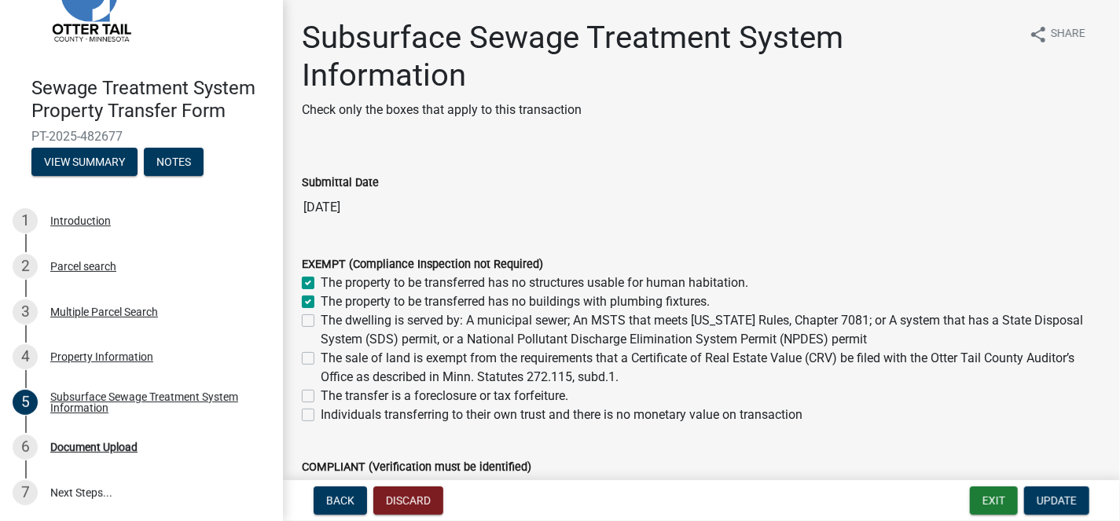
checkbox input "false"
click at [321, 281] on label "The property to be transferred has no structures usable for human habitation." at bounding box center [535, 283] width 428 height 19
click at [321, 281] on input "The property to be transferred has no structures usable for human habitation." at bounding box center [326, 279] width 10 height 10
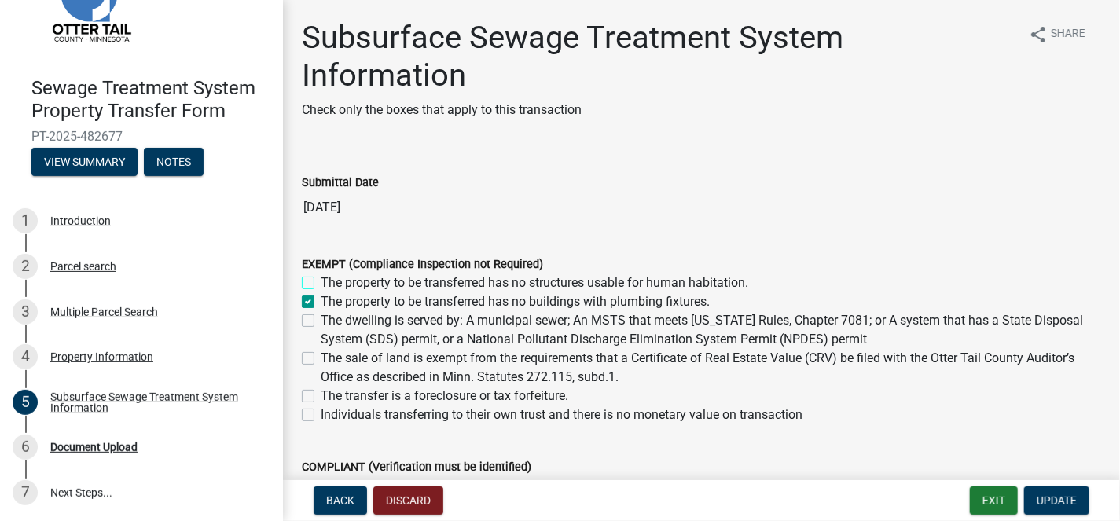
checkbox input "false"
checkbox input "true"
checkbox input "false"
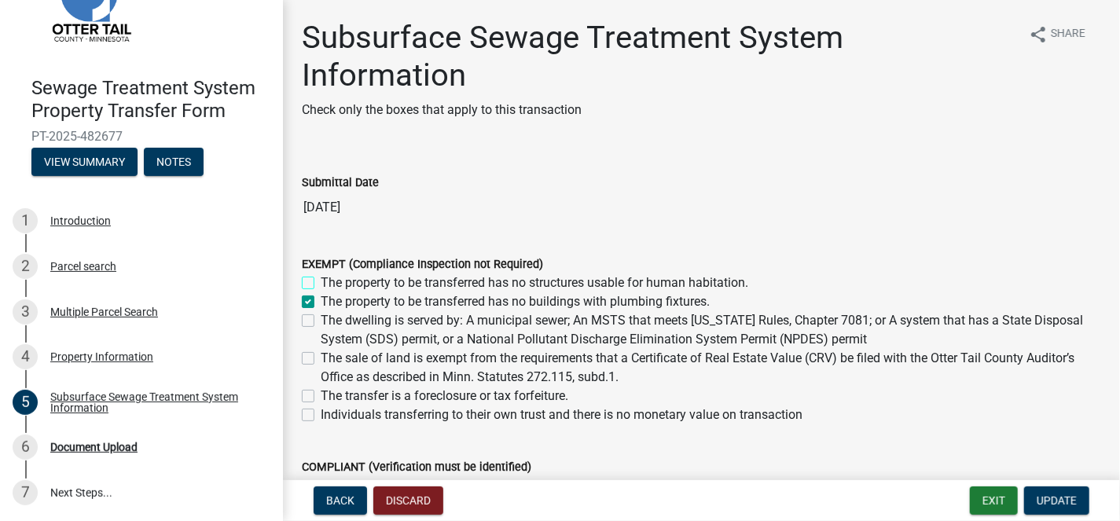
checkbox input "false"
click at [321, 299] on label "The property to be transferred has no buildings with plumbing fixtures." at bounding box center [515, 301] width 389 height 19
click at [321, 299] on input "The property to be transferred has no buildings with plumbing fixtures." at bounding box center [326, 297] width 10 height 10
checkbox input "false"
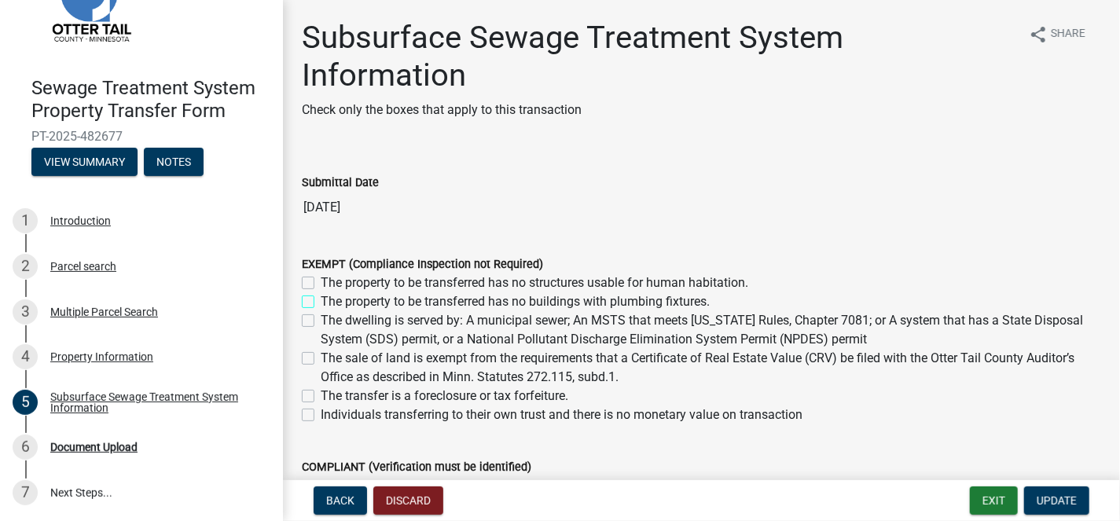
checkbox input "false"
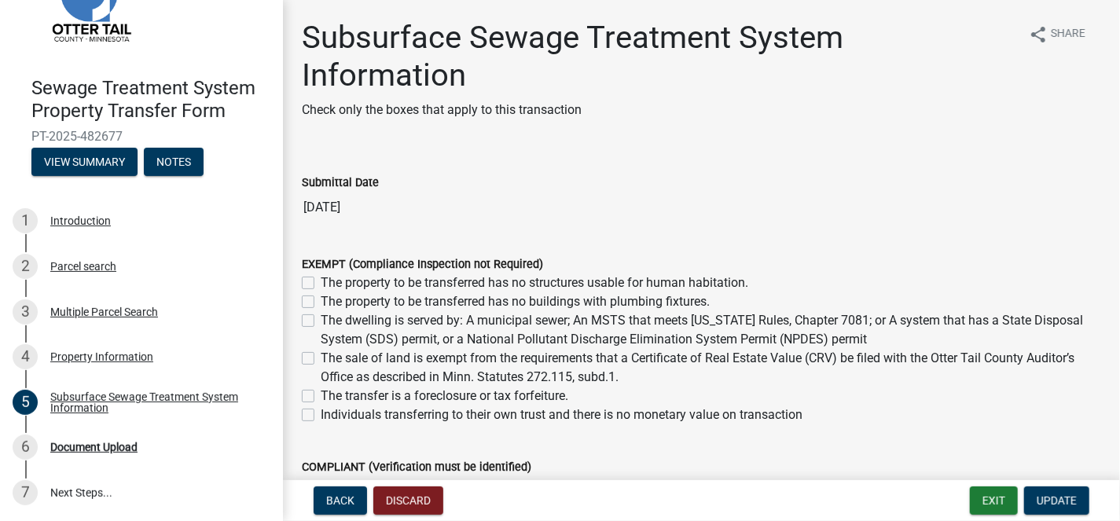
click at [321, 279] on label "The property to be transferred has no structures usable for human habitation." at bounding box center [535, 283] width 428 height 19
click at [321, 279] on input "The property to be transferred has no structures usable for human habitation." at bounding box center [326, 279] width 10 height 10
checkbox input "true"
checkbox input "false"
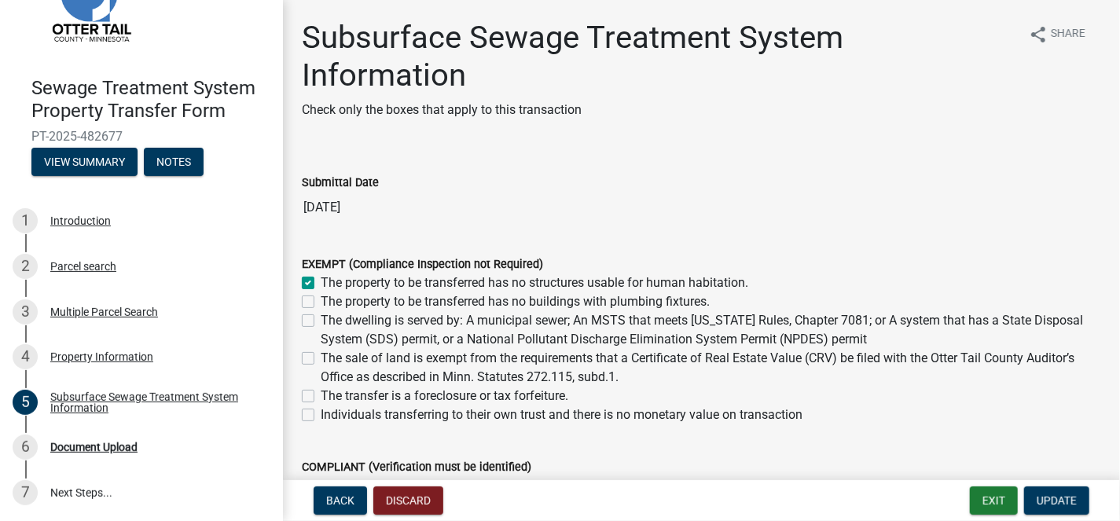
checkbox input "false"
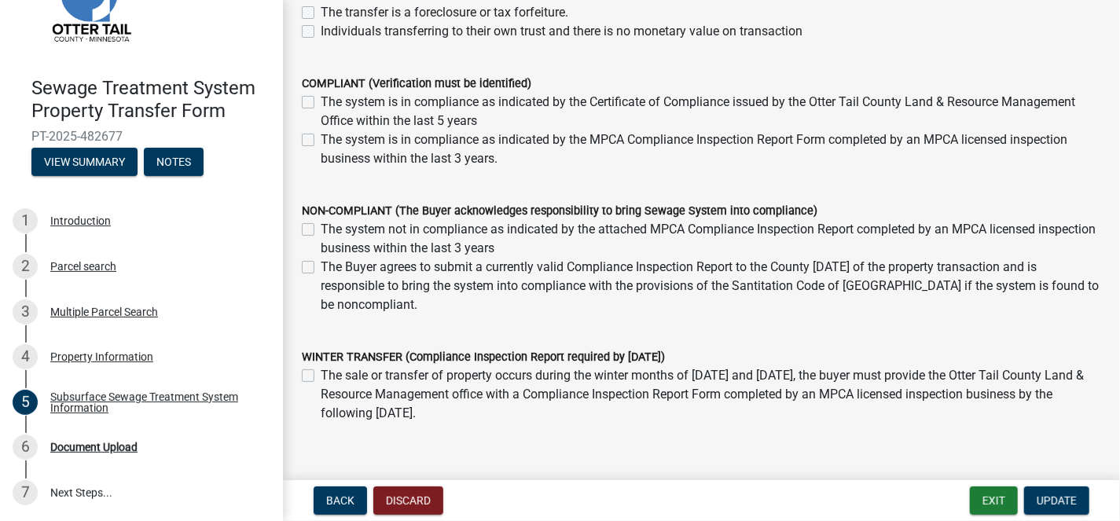
scroll to position [457, 0]
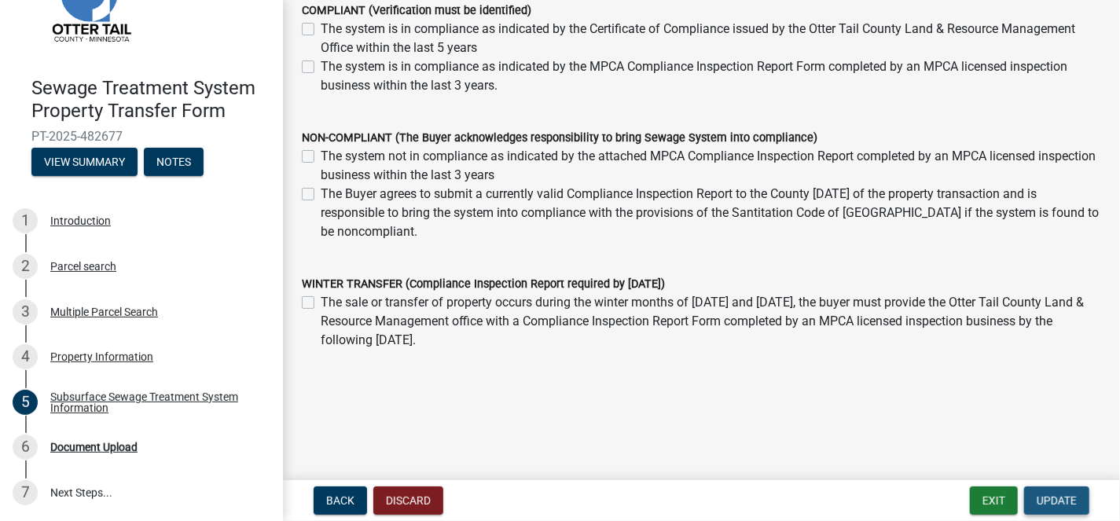
click at [1049, 498] on span "Update" at bounding box center [1057, 501] width 40 height 13
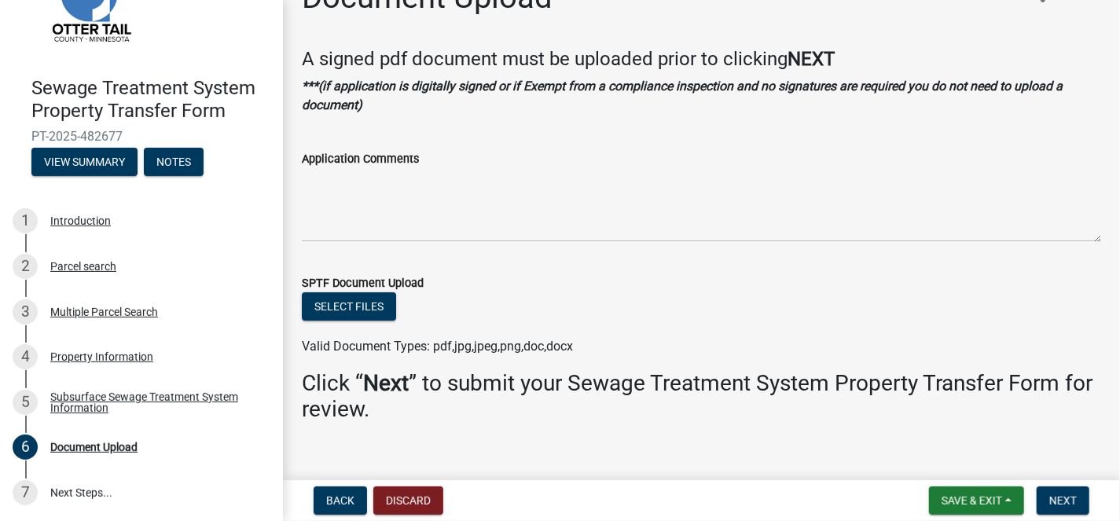
scroll to position [62, 0]
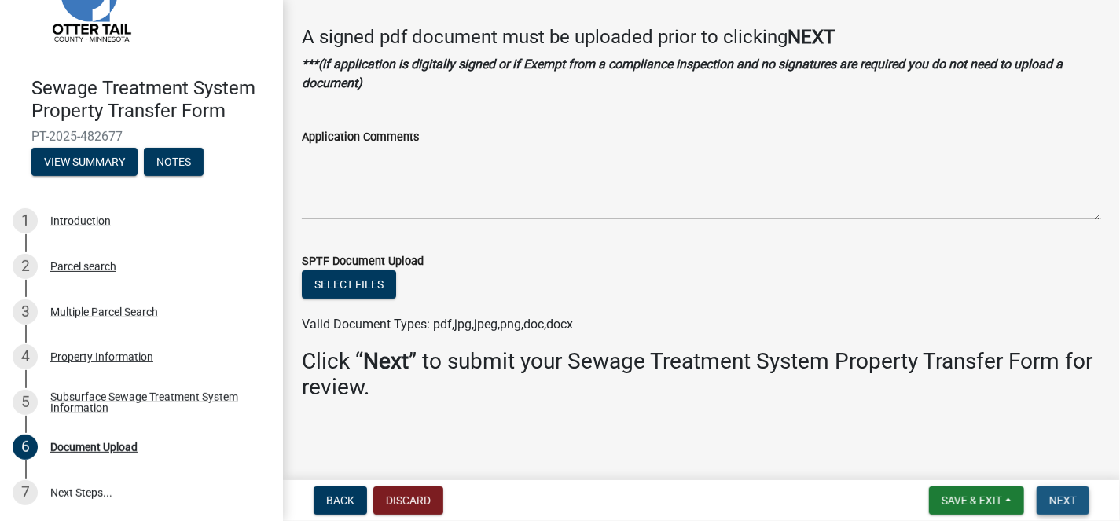
click at [1064, 502] on span "Next" at bounding box center [1064, 501] width 28 height 13
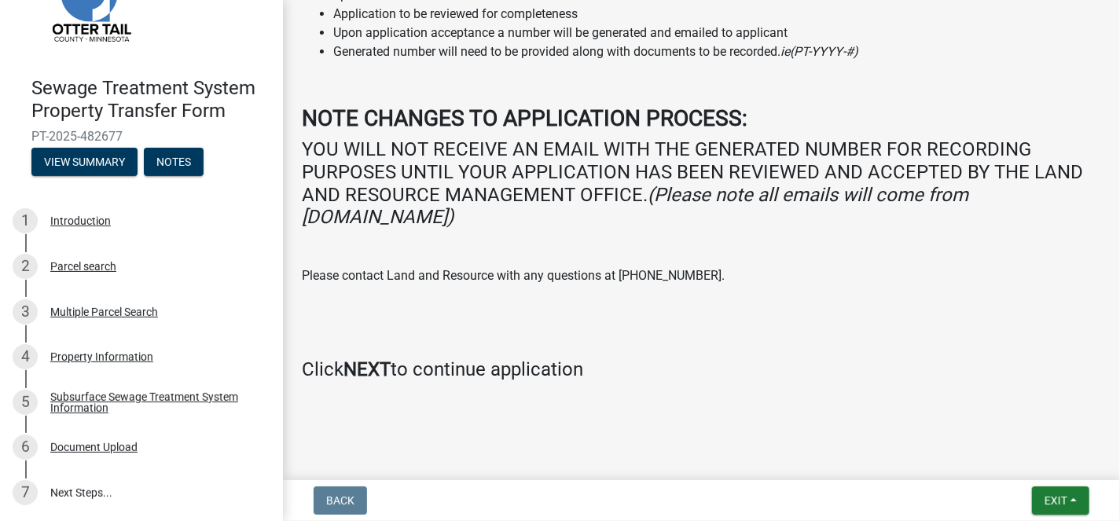
scroll to position [368, 0]
click at [1049, 495] on span "Exit" at bounding box center [1056, 501] width 23 height 13
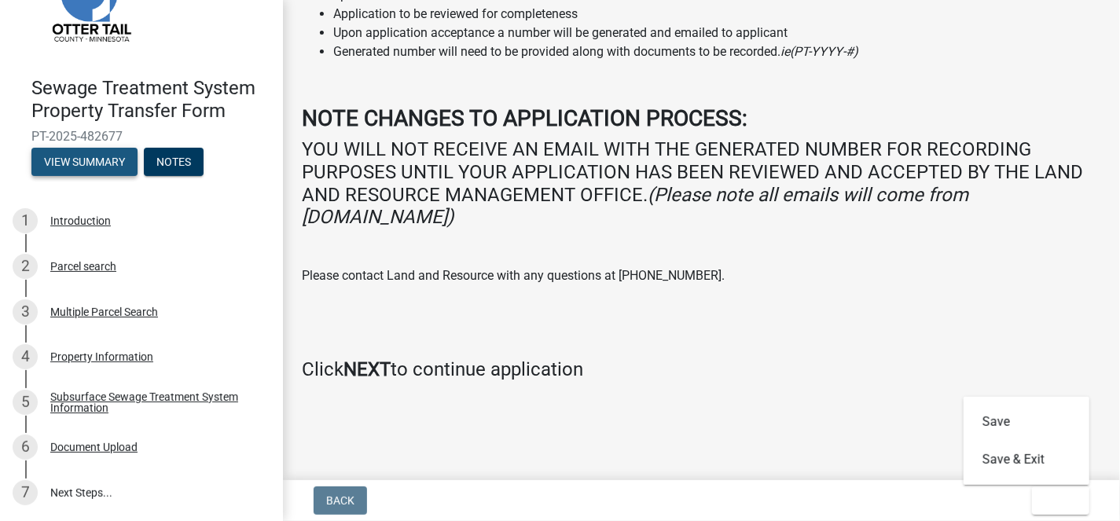
click at [90, 161] on button "View Summary" at bounding box center [84, 162] width 106 height 28
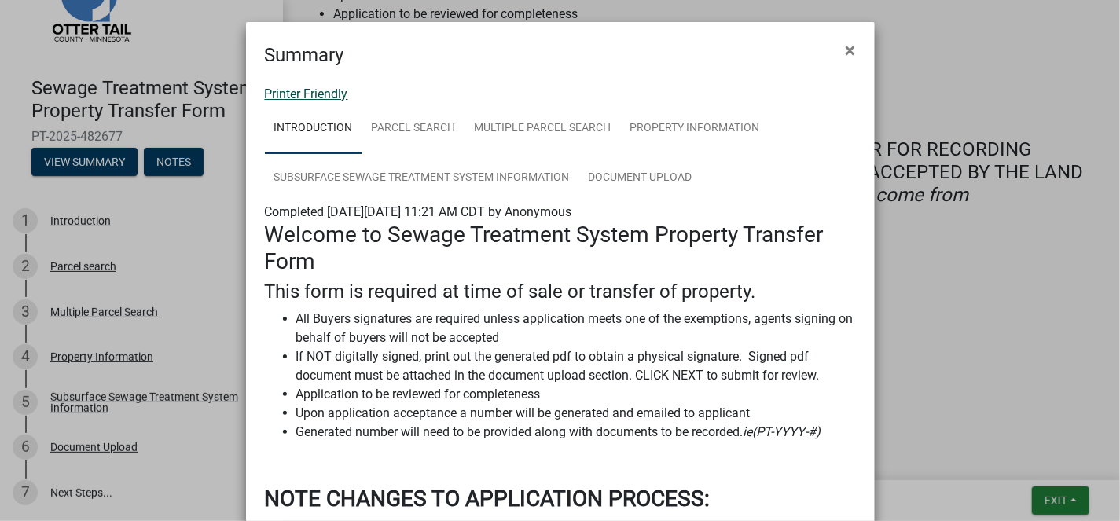
click at [309, 89] on link "Printer Friendly" at bounding box center [306, 93] width 83 height 15
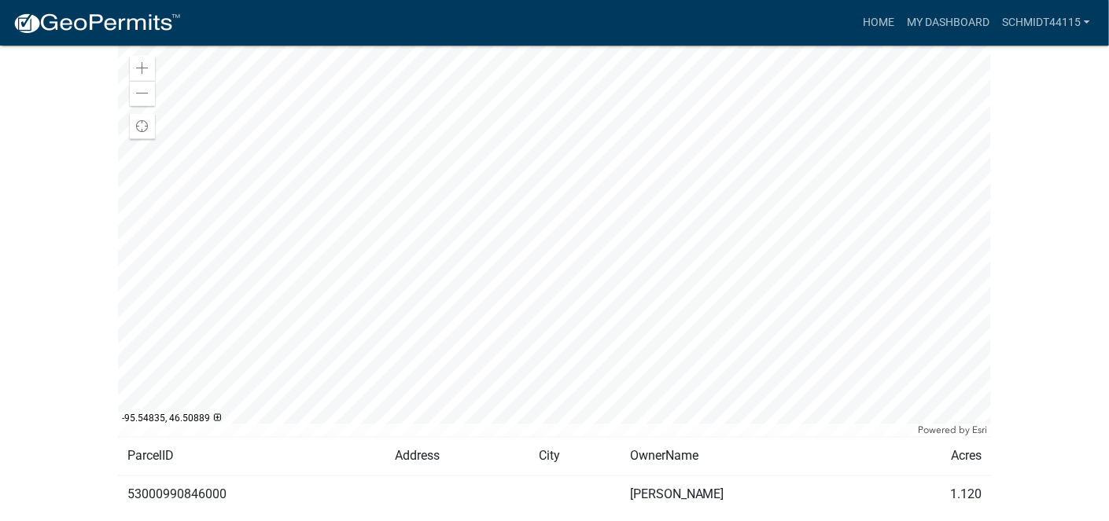
scroll to position [682, 0]
